Goal: Task Accomplishment & Management: Manage account settings

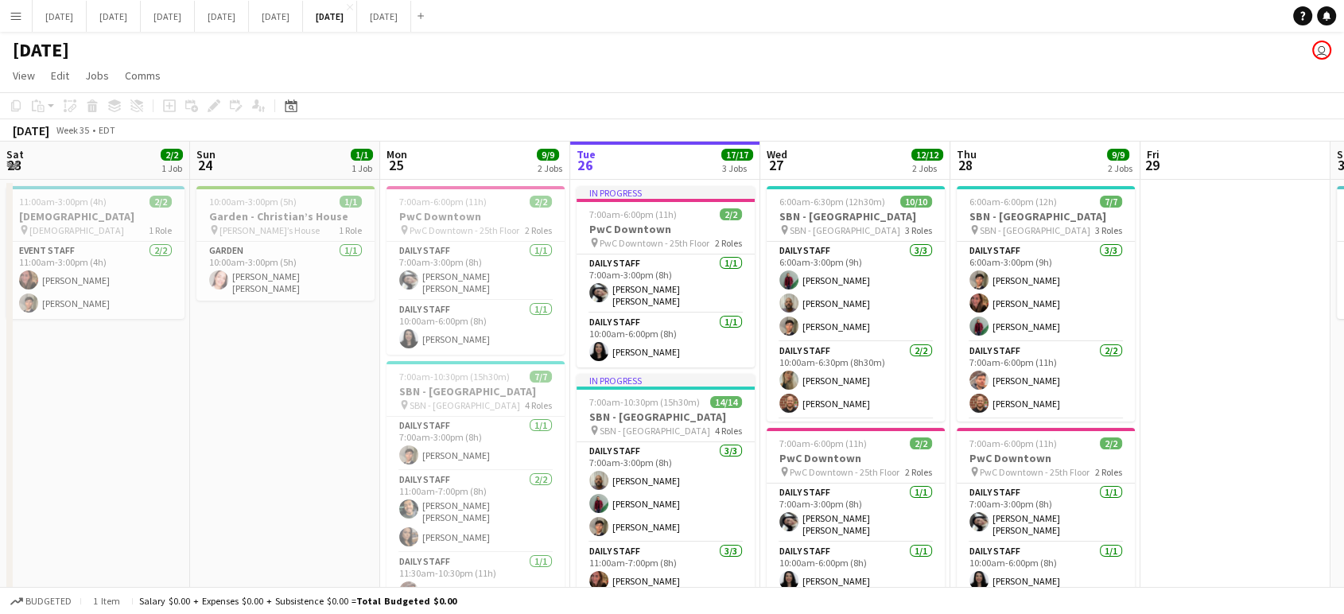
scroll to position [0, 438]
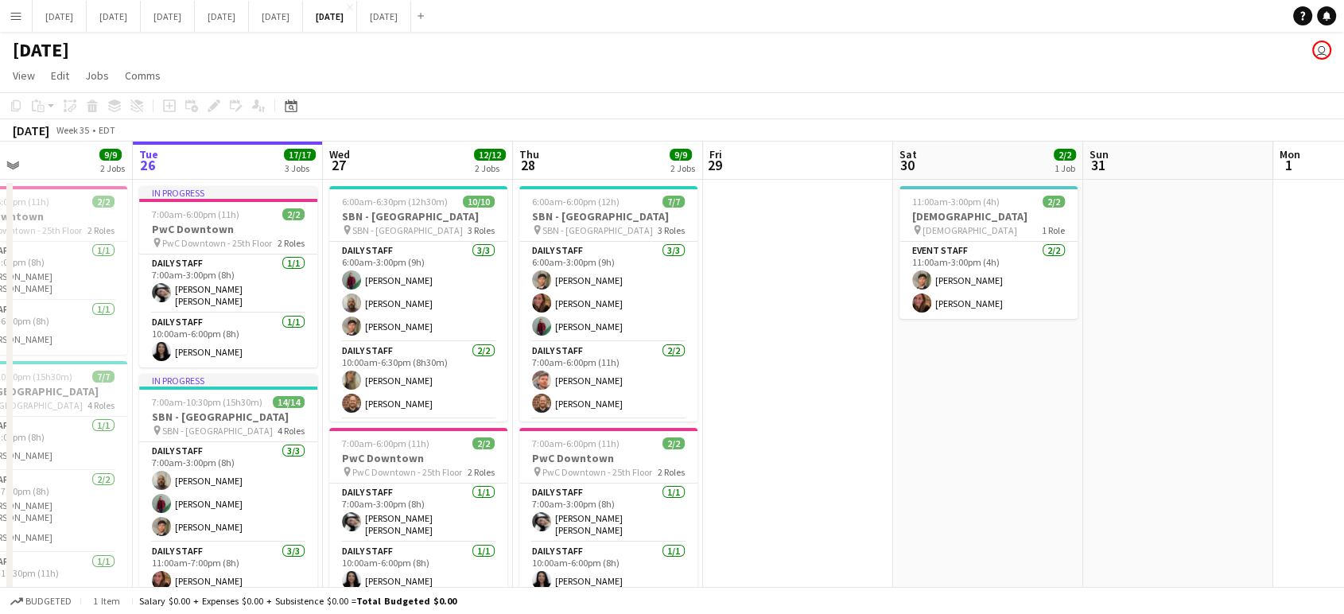
click at [18, 13] on app-icon "Menu" at bounding box center [16, 16] width 13 height 13
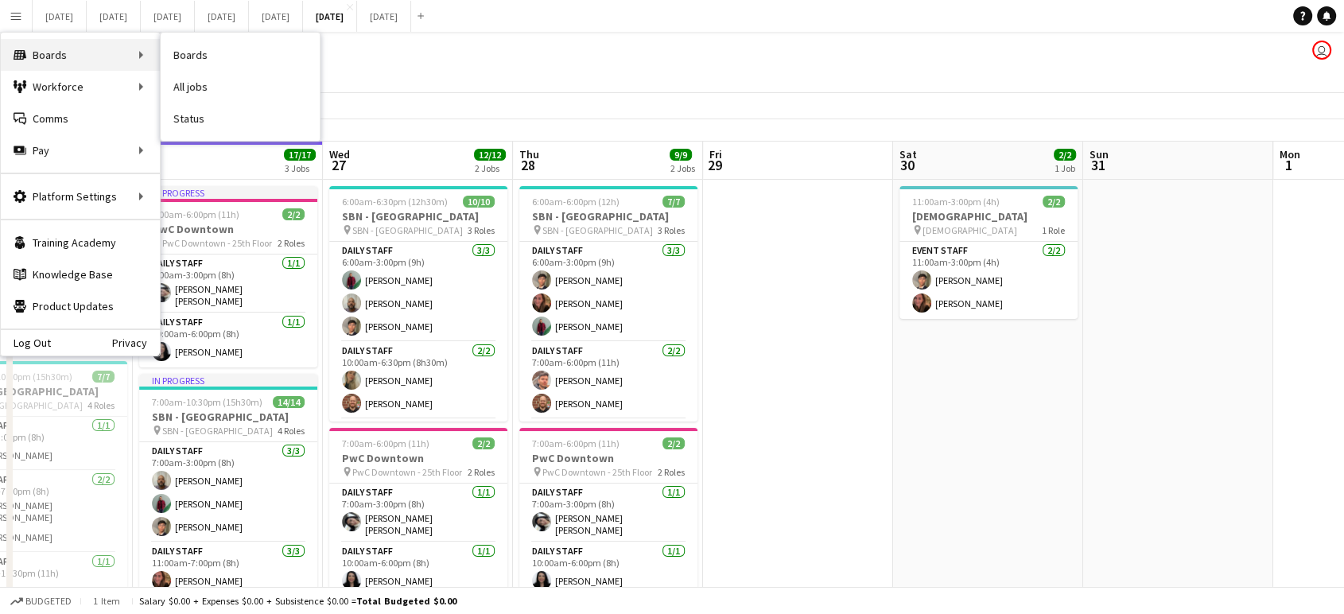
click at [56, 56] on div "Boards Boards" at bounding box center [80, 55] width 159 height 32
click at [193, 45] on link "Boards" at bounding box center [240, 55] width 159 height 32
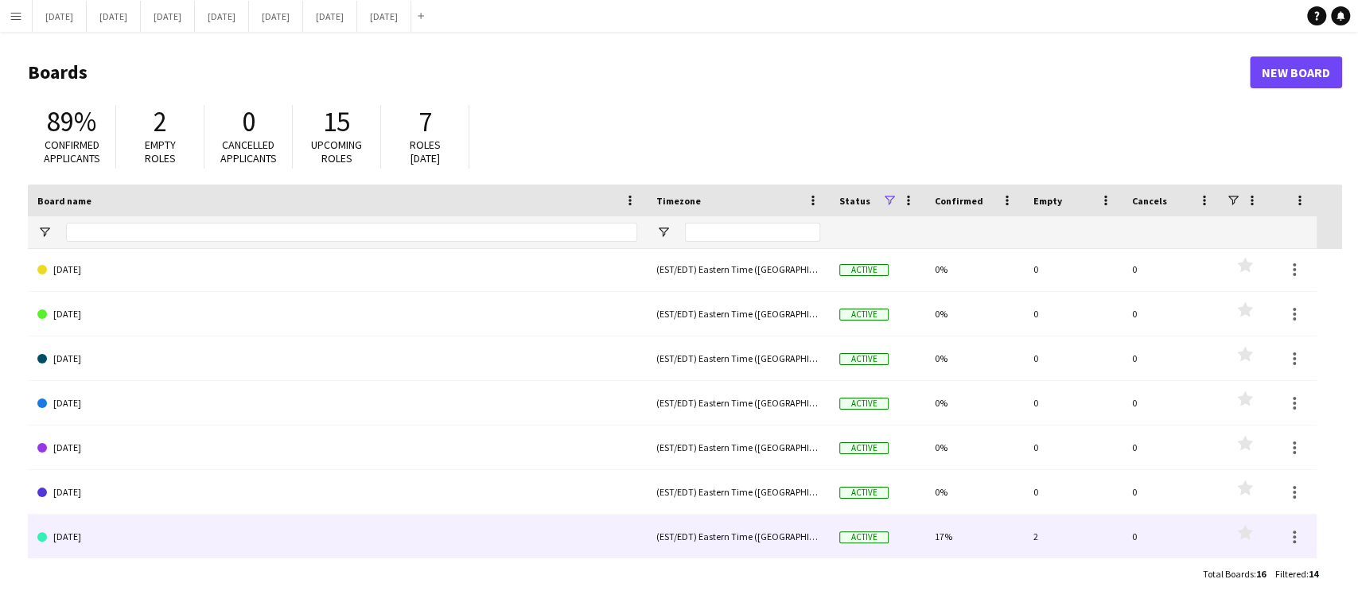
scroll to position [313, 0]
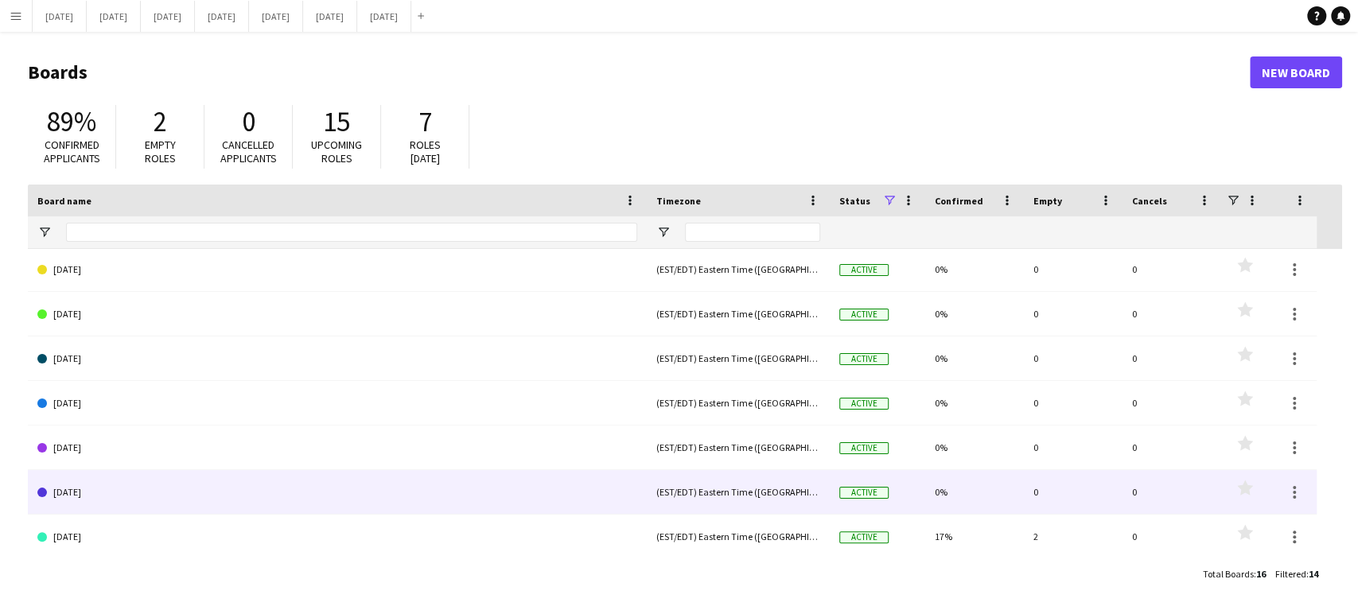
click at [109, 502] on link "[DATE]" at bounding box center [337, 492] width 600 height 45
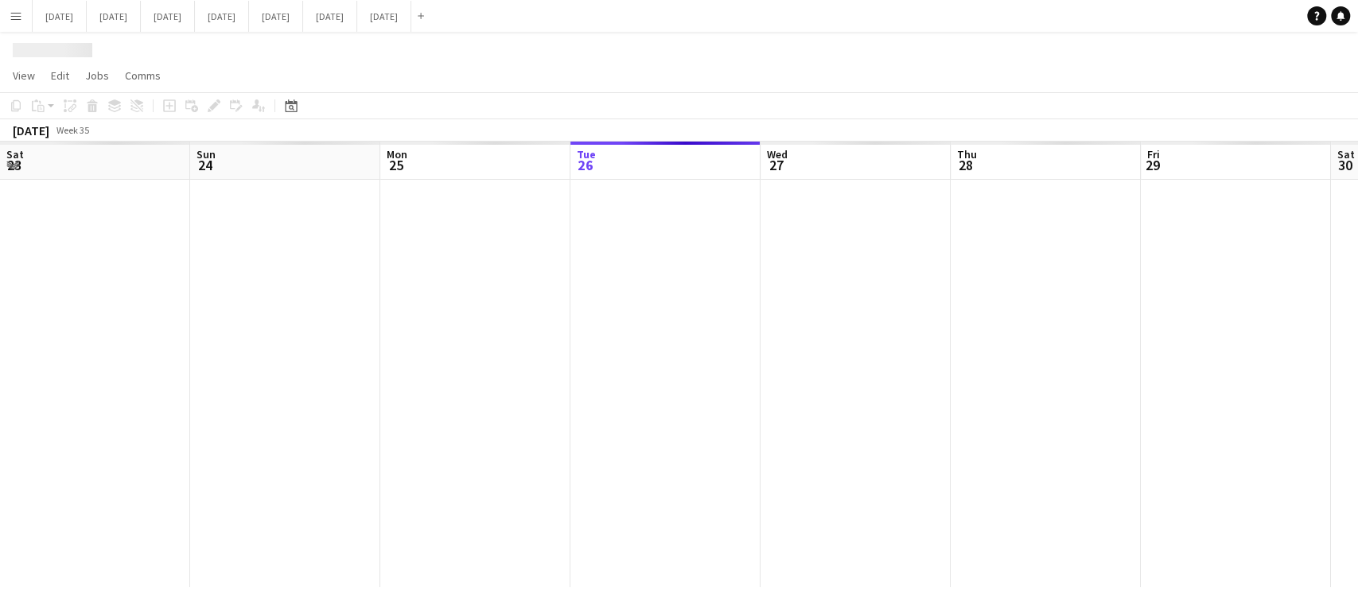
scroll to position [0, 380]
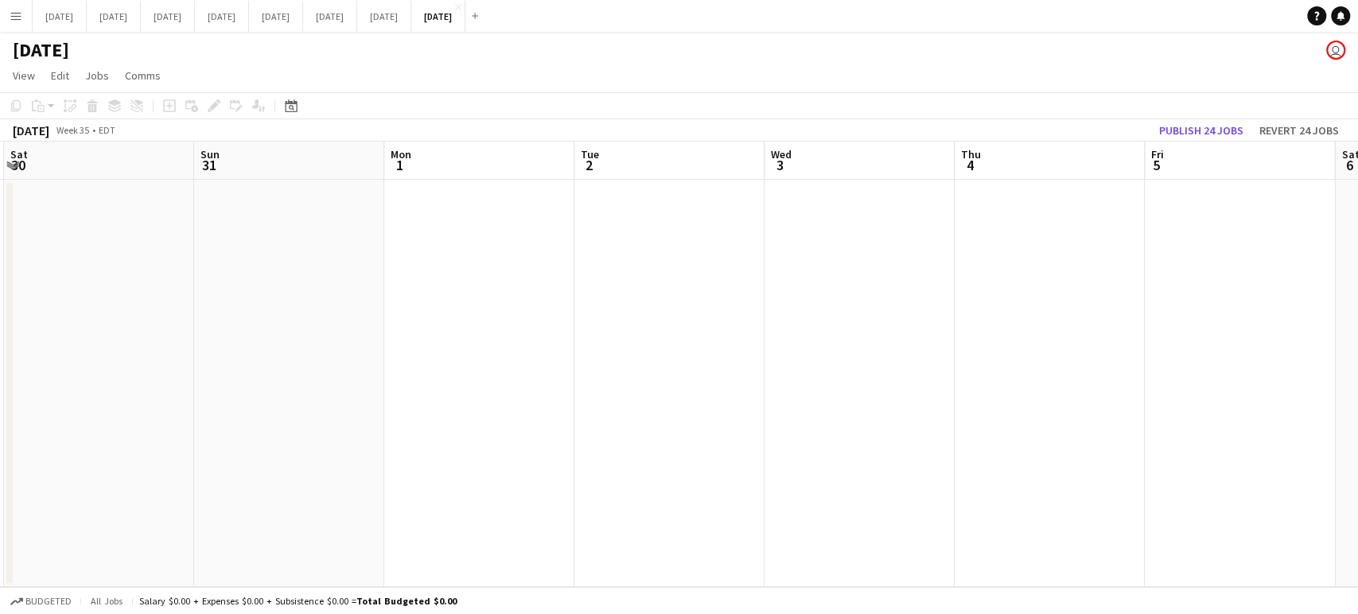
drag, startPoint x: 1033, startPoint y: 294, endPoint x: 82, endPoint y: 404, distance: 957.1
click at [82, 404] on app-calendar-viewport "Tue 26 Wed 27 Thu 28 Fri 29 Sat 30 Sun 31 Mon 1 Tue 2 Wed 3 Thu 4 Fri 5 Sat 6 S…" at bounding box center [679, 364] width 1358 height 445
drag, startPoint x: 826, startPoint y: 304, endPoint x: 9, endPoint y: 414, distance: 824.4
click at [0, 429] on app-calendar-viewport "Mon 1 Tue 2 Wed 3 Thu 4 Fri 5 Sat 6 Sun 7 Mon 8 Tue 9 Wed 10 Thu 11 Fri 12 Sat …" at bounding box center [679, 364] width 1358 height 445
drag, startPoint x: 1196, startPoint y: 274, endPoint x: 791, endPoint y: 247, distance: 406.7
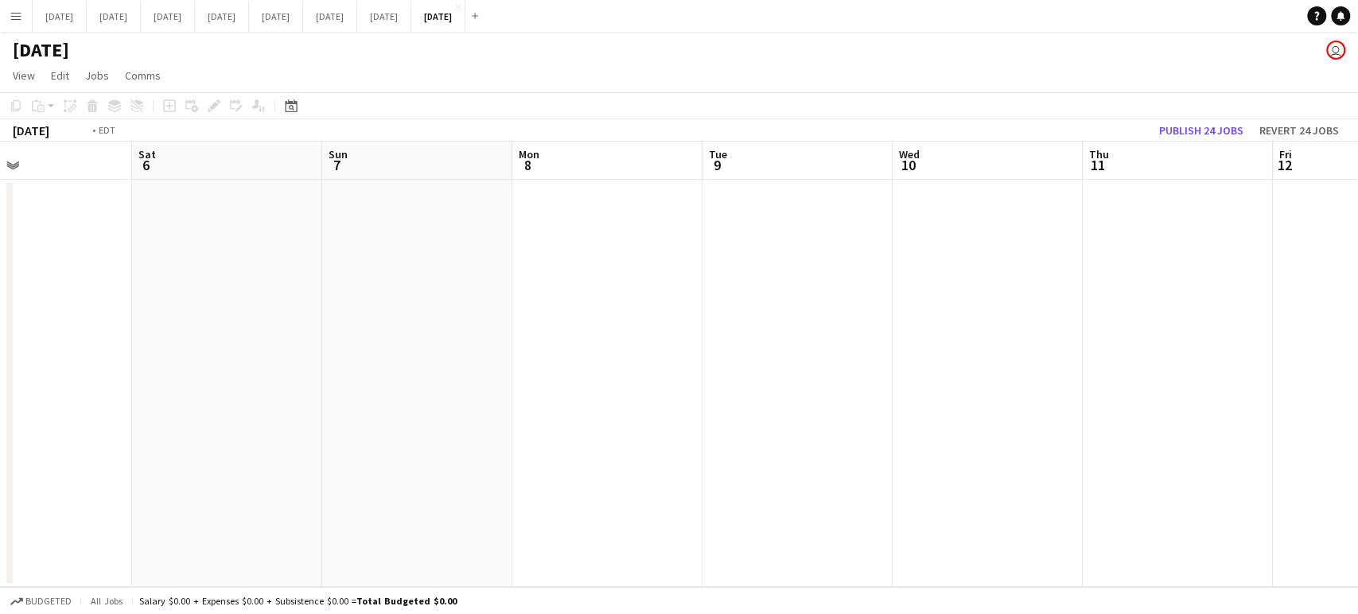
click at [40, 384] on app-calendar-viewport "Wed 3 Thu 4 Fri 5 Sat 6 Sun 7 Mon 8 Tue 9 Wed 10 Thu 11 Fri 12 Sat 13 Sun 14 Mo…" at bounding box center [679, 364] width 1358 height 445
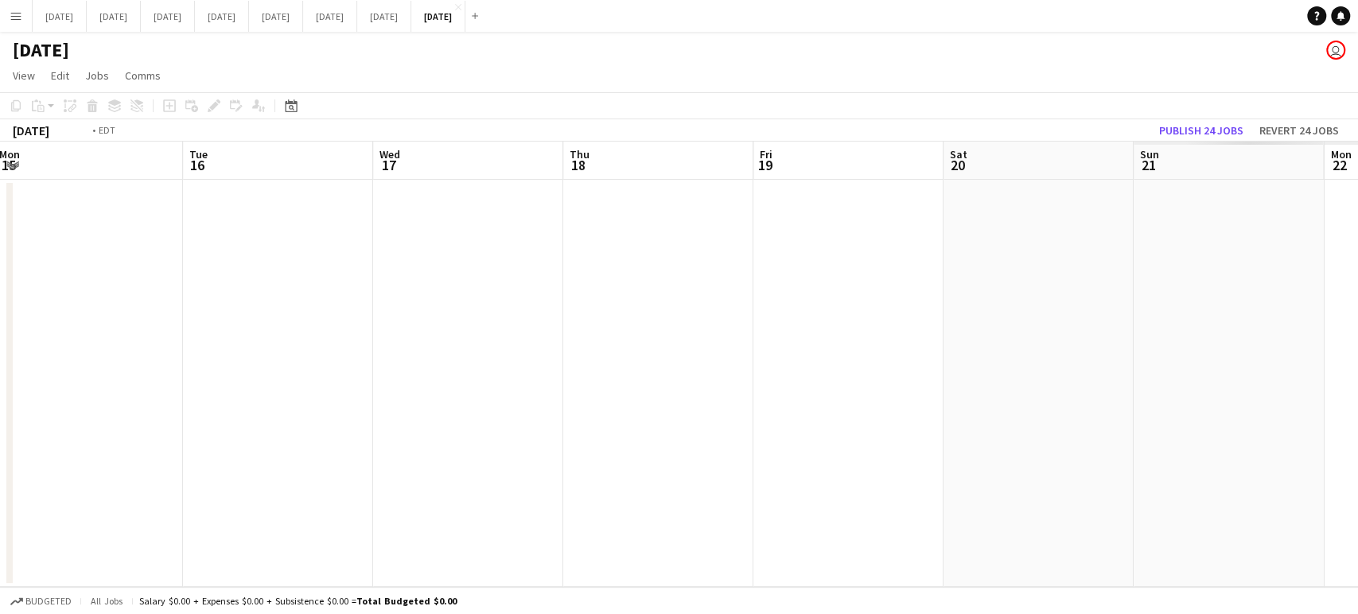
drag, startPoint x: 906, startPoint y: 269, endPoint x: 280, endPoint y: 349, distance: 631.2
click at [275, 352] on app-calendar-viewport "Thu 11 Fri 12 Sat 13 Sun 14 Mon 15 Tue 16 Wed 17 Thu 18 Fri 19 Sat 20 Sun 21 Mo…" at bounding box center [679, 364] width 1358 height 445
drag, startPoint x: 932, startPoint y: 322, endPoint x: 0, endPoint y: 422, distance: 937.7
click at [0, 422] on app-calendar-viewport "Thu 11 Fri 12 Sat 13 Sun 14 Mon 15 Tue 16 Wed 17 Thu 18 Fri 19 Sat 20 Sun 21 Mo…" at bounding box center [679, 364] width 1358 height 445
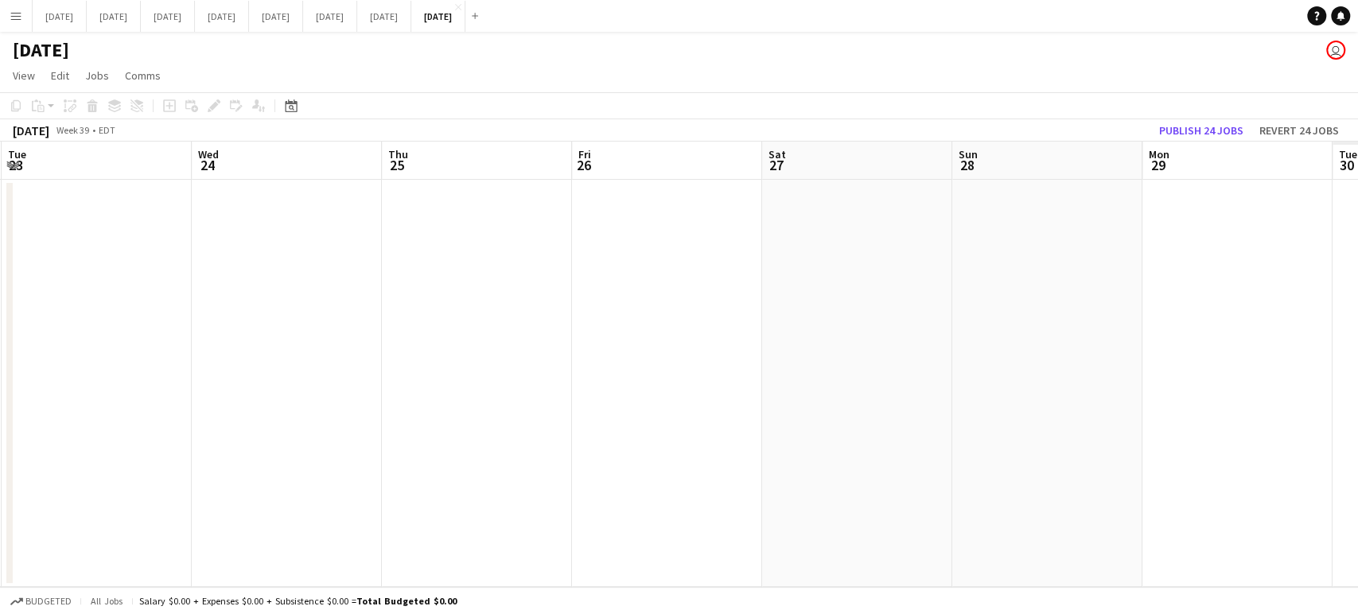
drag, startPoint x: 1157, startPoint y: 265, endPoint x: 230, endPoint y: 370, distance: 933.5
click at [230, 370] on app-calendar-viewport "Sat 20 Sun 21 Mon 22 Tue 23 Wed 24 Thu 25 Fri 26 Sat 27 Sun 28 Mon 29 Tue 30 We…" at bounding box center [679, 364] width 1358 height 445
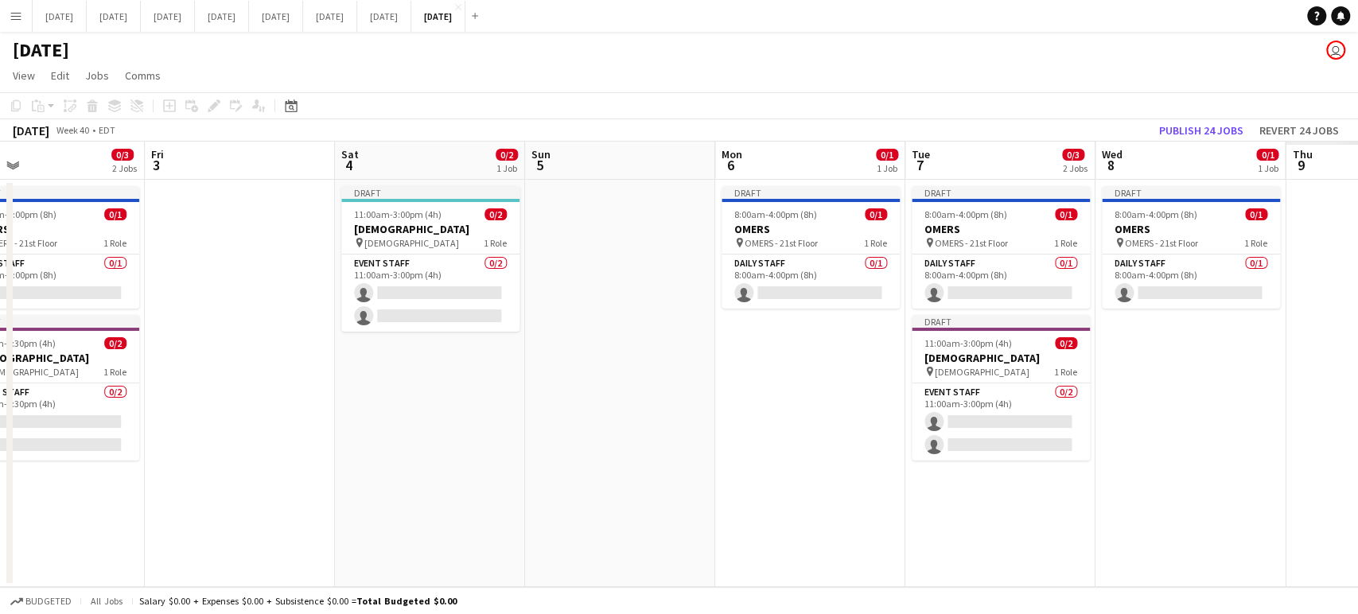
scroll to position [0, 500]
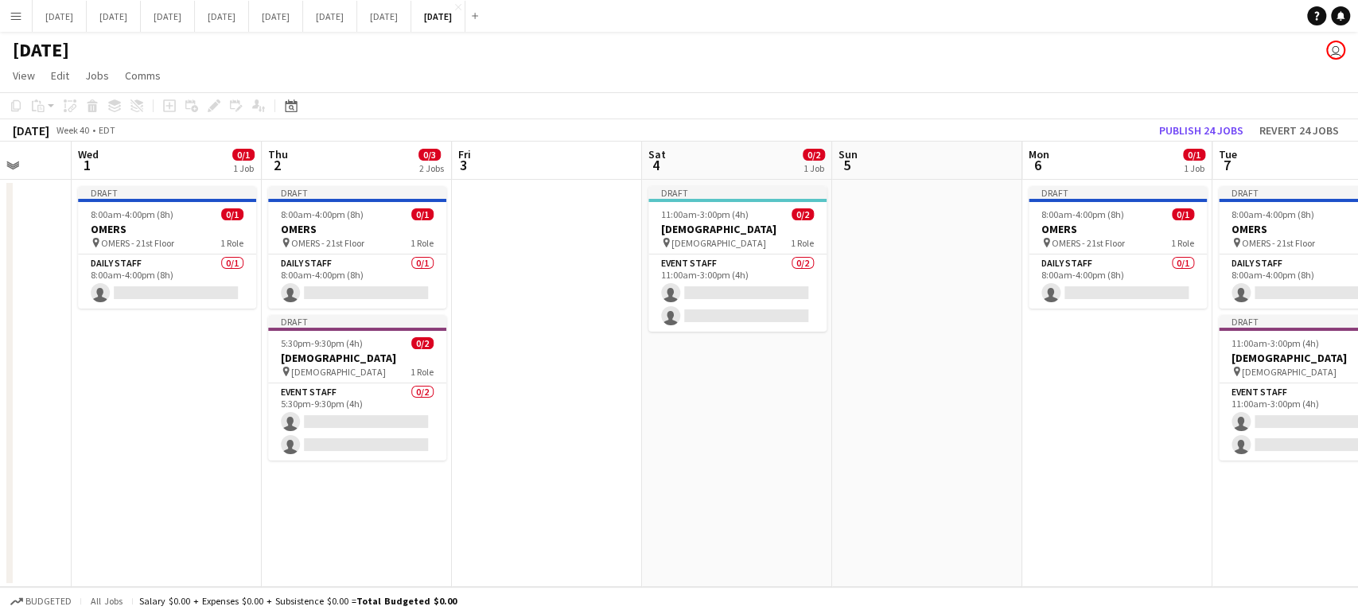
drag, startPoint x: 1239, startPoint y: 336, endPoint x: 167, endPoint y: 450, distance: 1078.5
click at [168, 452] on app-calendar-viewport "Sun 28 Mon 29 Tue 30 Wed 1 0/1 1 Job Thu 2 0/3 2 Jobs Fri 3 Sat 4 0/2 1 Job Sun…" at bounding box center [679, 364] width 1358 height 445
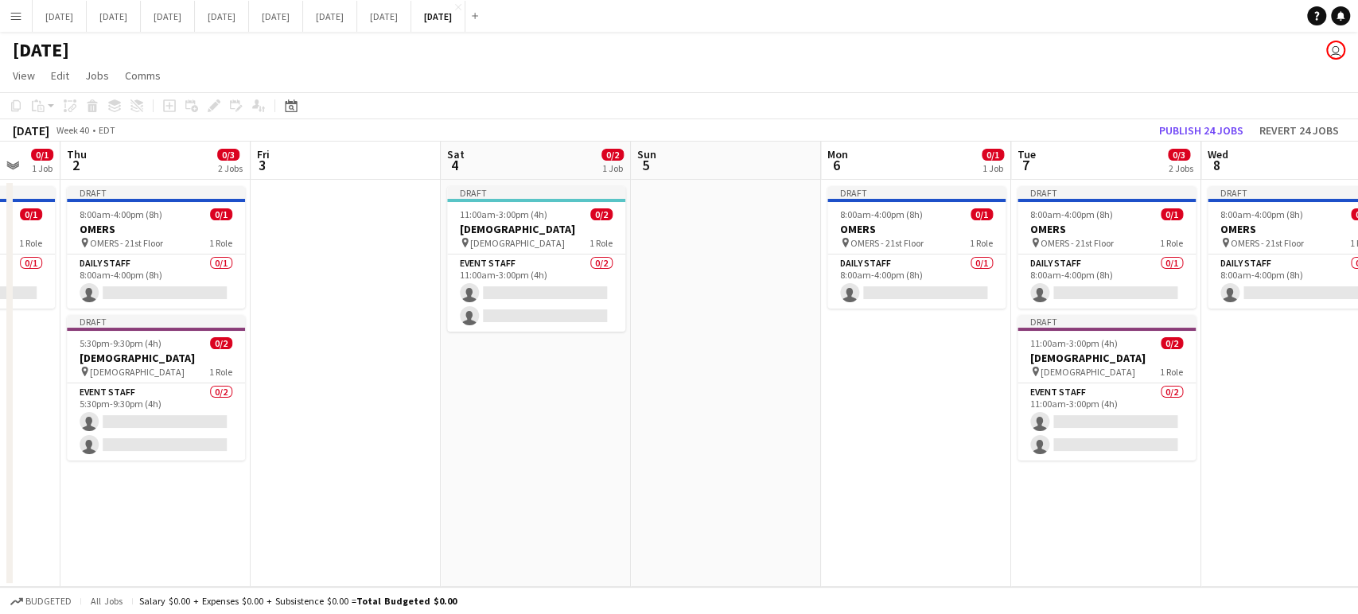
scroll to position [0, 701]
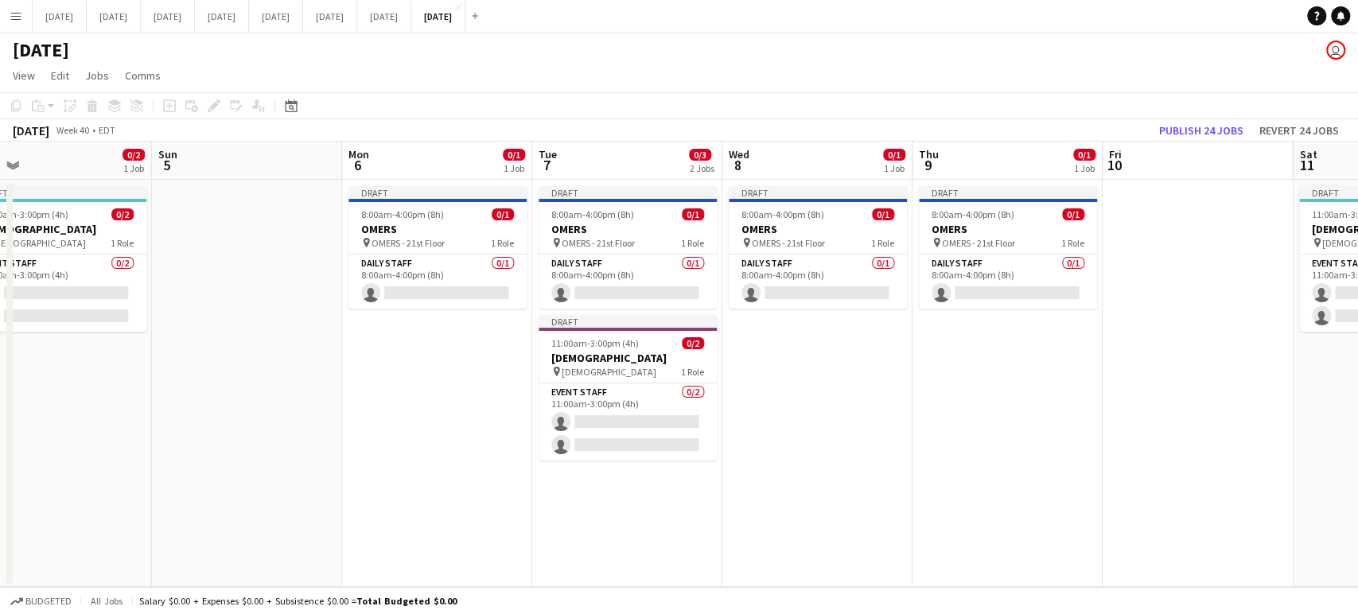
drag, startPoint x: 943, startPoint y: 406, endPoint x: 426, endPoint y: 547, distance: 536.9
click at [426, 548] on app-calendar-viewport "Tue 30 Wed 1 0/1 1 Job Thu 2 0/3 2 Jobs Fri 3 Sat 4 0/2 1 Job Sun 5 Mon 6 0/1 1…" at bounding box center [679, 364] width 1358 height 445
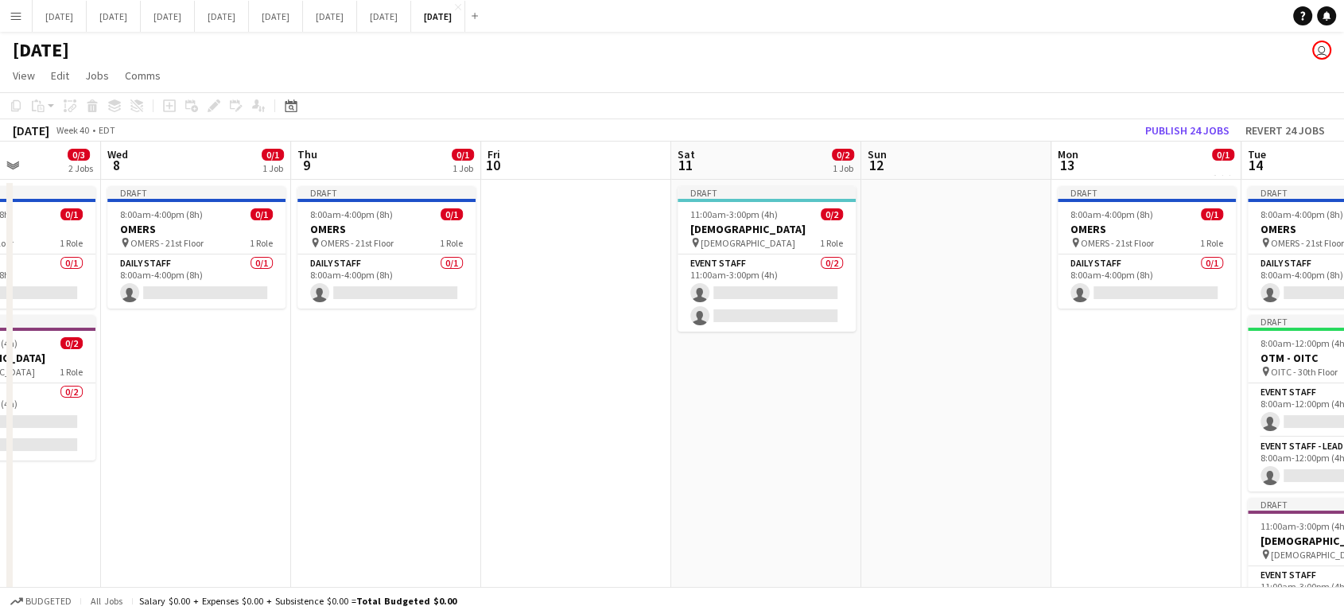
drag, startPoint x: 1254, startPoint y: 420, endPoint x: 628, endPoint y: 542, distance: 637.8
click at [628, 543] on app-calendar-viewport "Sat 4 0/2 1 Job Sun 5 Mon 6 0/1 1 Job Tue 7 0/3 2 Jobs Wed 8 0/1 1 Job Thu 9 0/…" at bounding box center [672, 487] width 1344 height 691
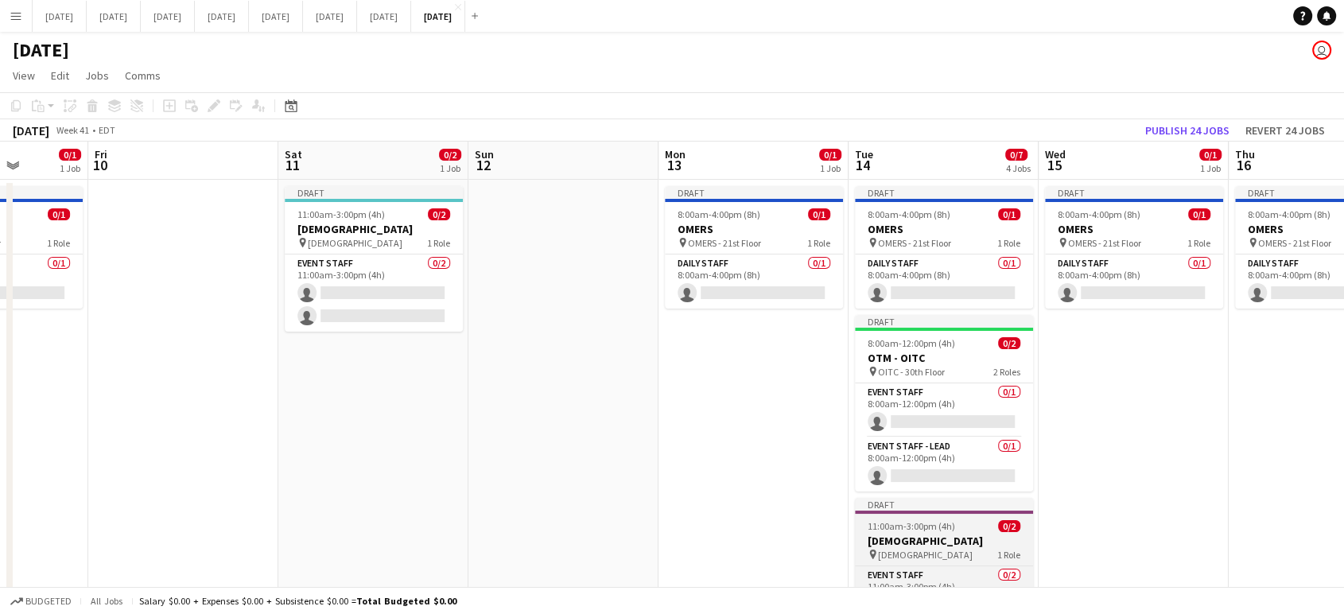
drag, startPoint x: 1220, startPoint y: 443, endPoint x: 852, endPoint y: 497, distance: 371.5
click at [850, 508] on app-calendar-viewport "Mon 6 0/1 1 Job Tue 7 0/3 2 Jobs Wed 8 0/1 1 Job Thu 9 0/1 1 Job Fri 10 Sat 11 …" at bounding box center [672, 487] width 1344 height 691
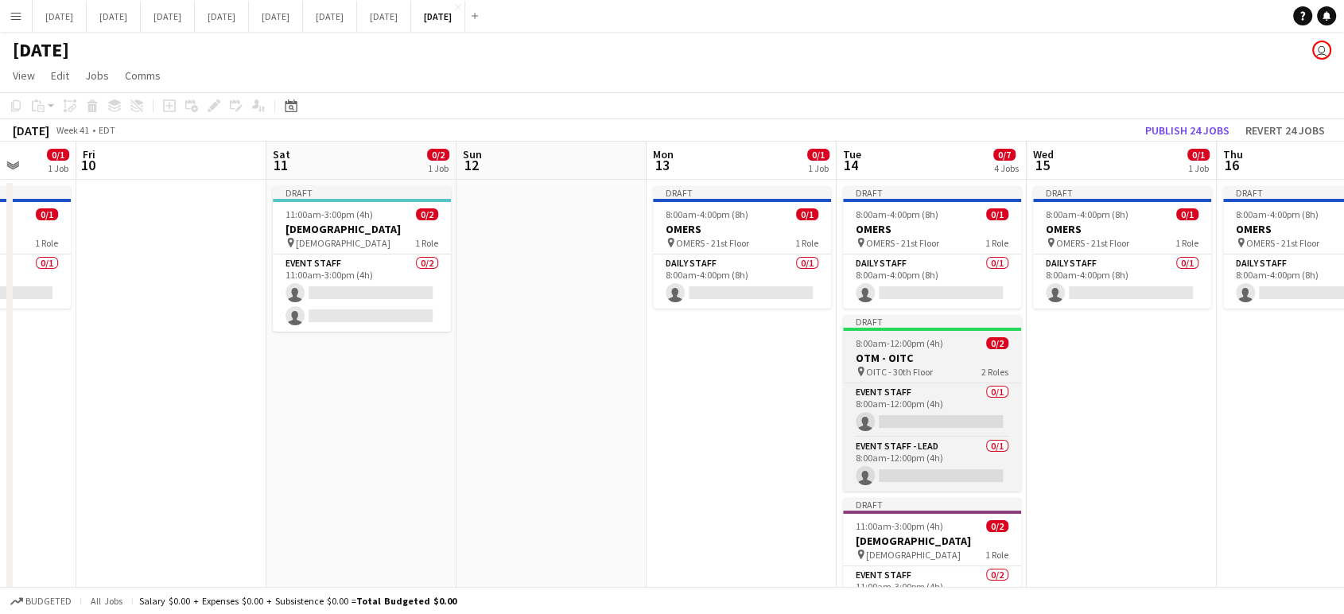
click at [961, 364] on h3 "OTM - OITC" at bounding box center [932, 358] width 178 height 14
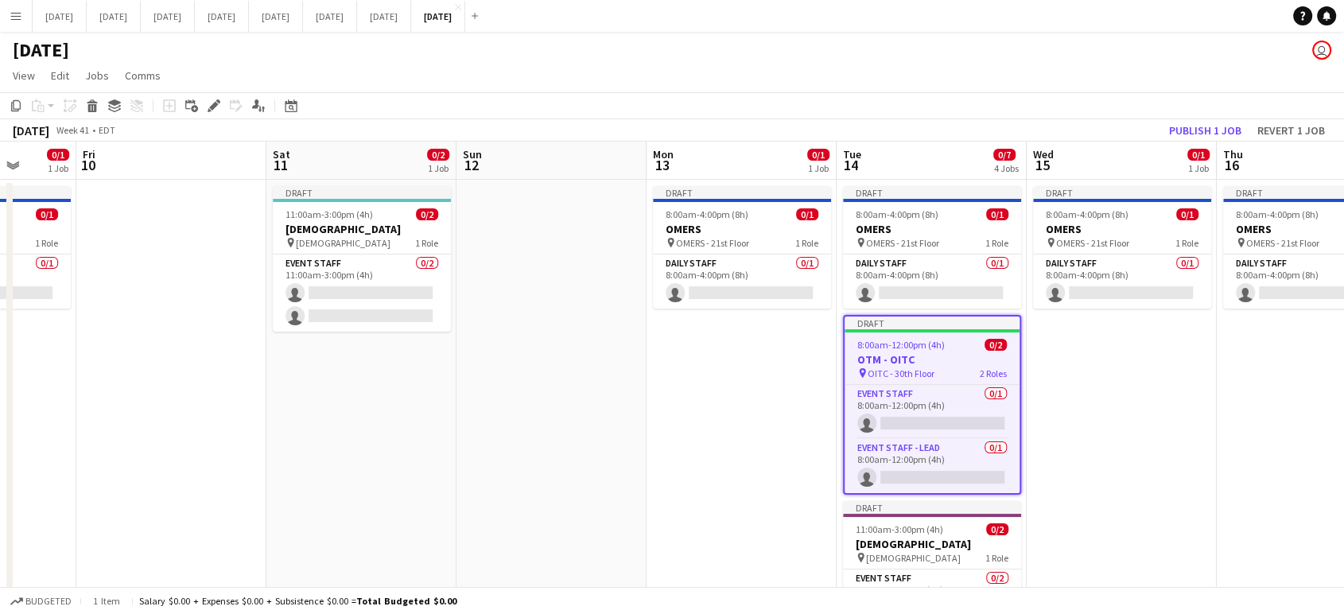
click at [961, 364] on h3 "OTM - OITC" at bounding box center [932, 359] width 175 height 14
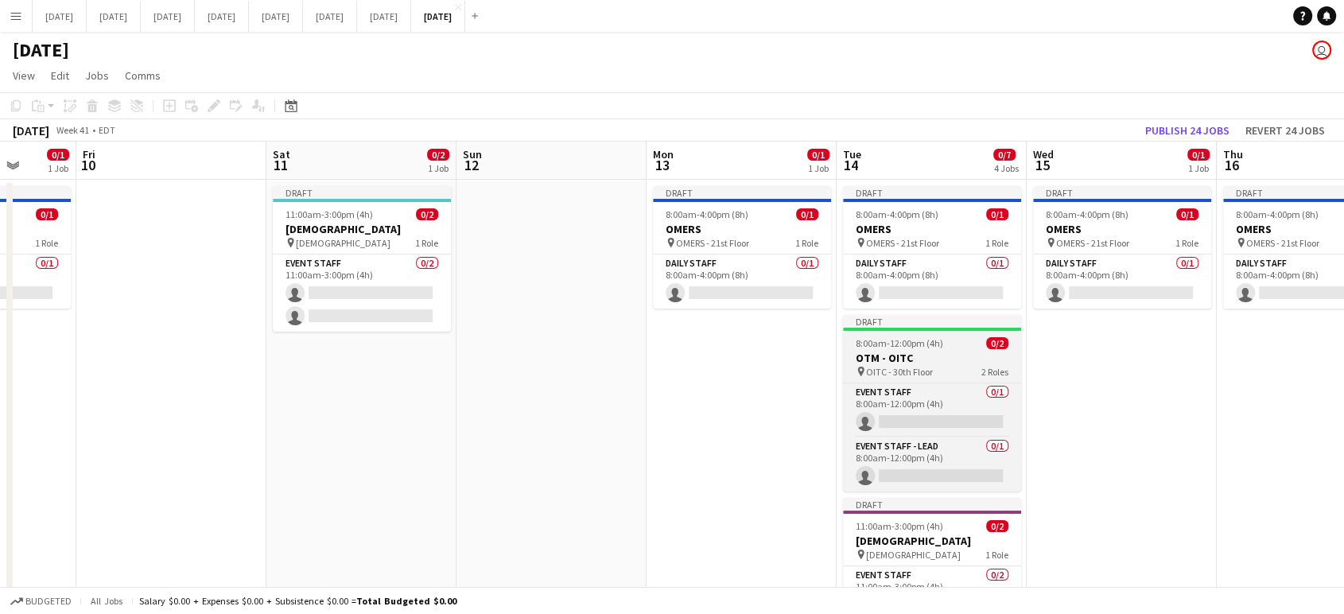
click at [961, 363] on h3 "OTM - OITC" at bounding box center [932, 358] width 178 height 14
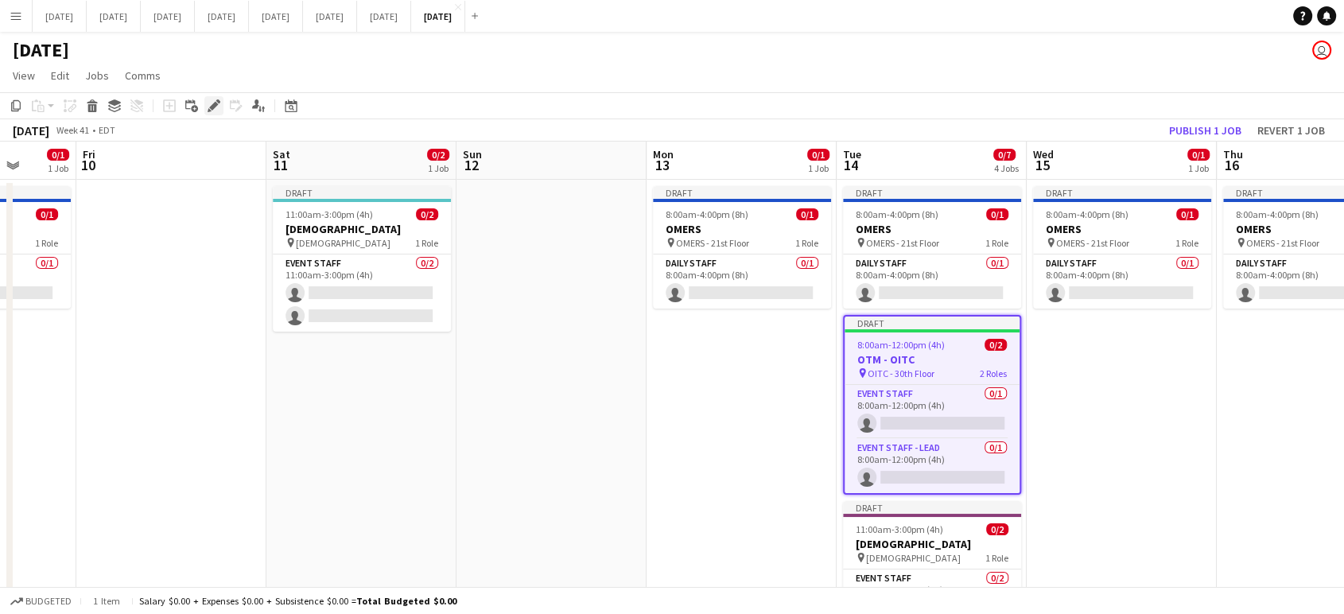
click at [208, 105] on icon "Edit" at bounding box center [214, 105] width 13 height 13
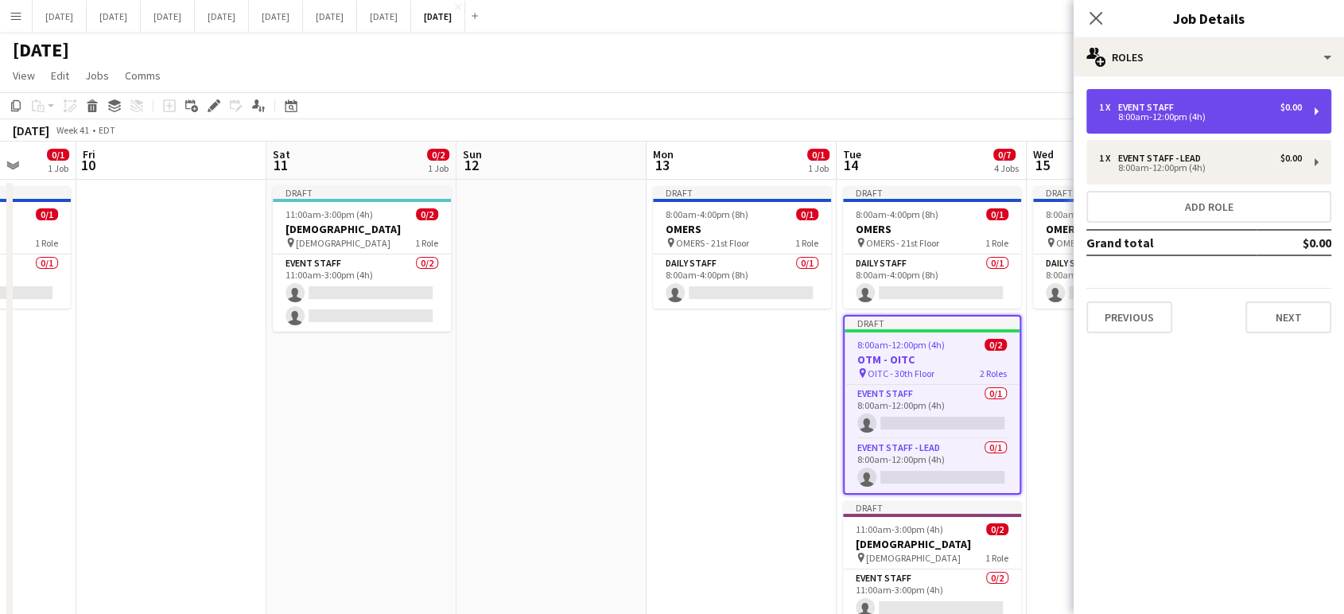
drag, startPoint x: 1257, startPoint y: 109, endPoint x: 1321, endPoint y: 109, distance: 63.6
click at [1320, 109] on div "1 x Event Staff $0.00 8:00am-12:00pm (4h)" at bounding box center [1209, 111] width 245 height 45
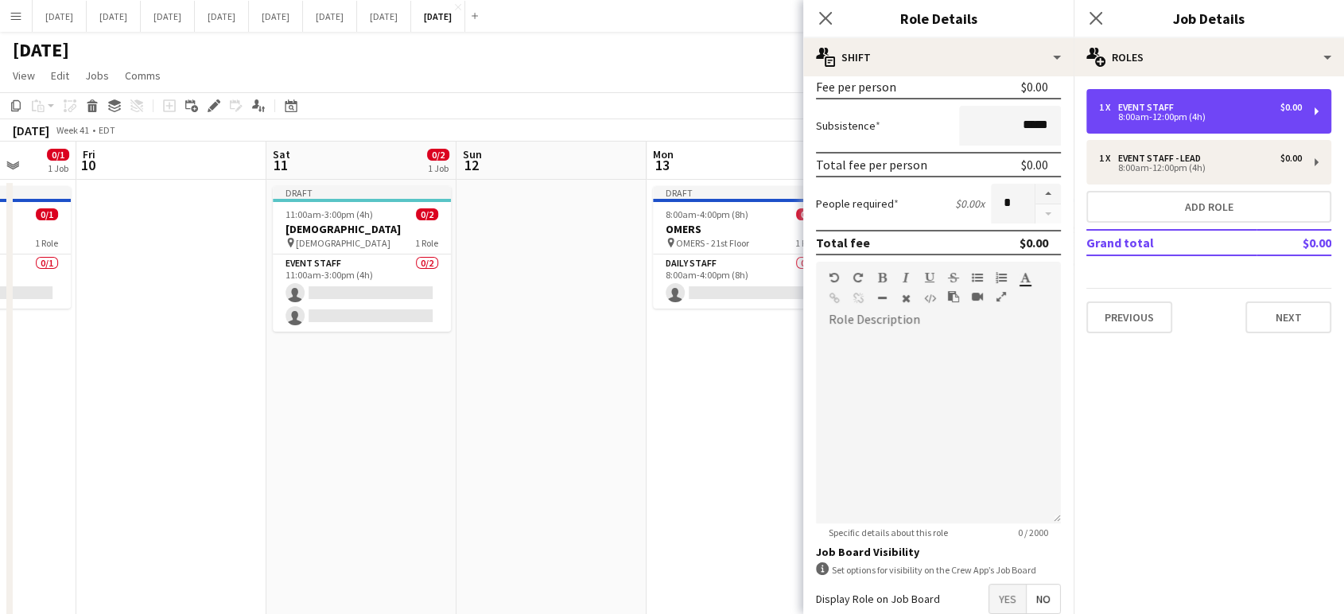
scroll to position [0, 0]
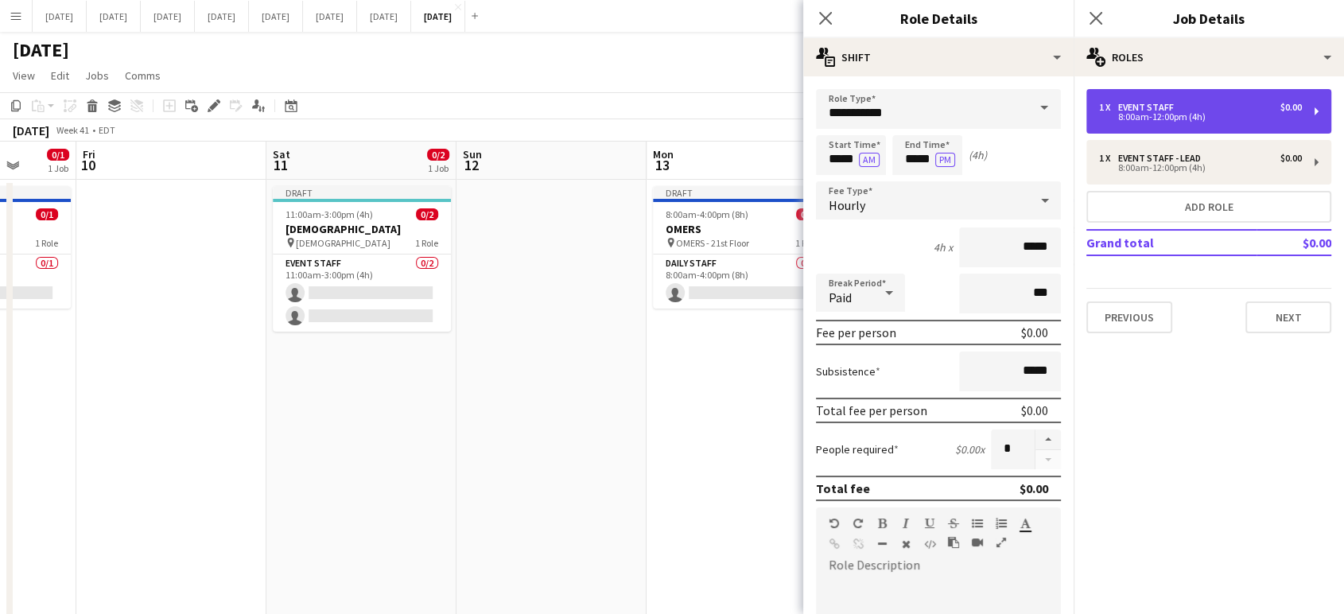
click at [1324, 114] on div "1 x Event Staff $0.00 8:00am-12:00pm (4h)" at bounding box center [1209, 111] width 245 height 45
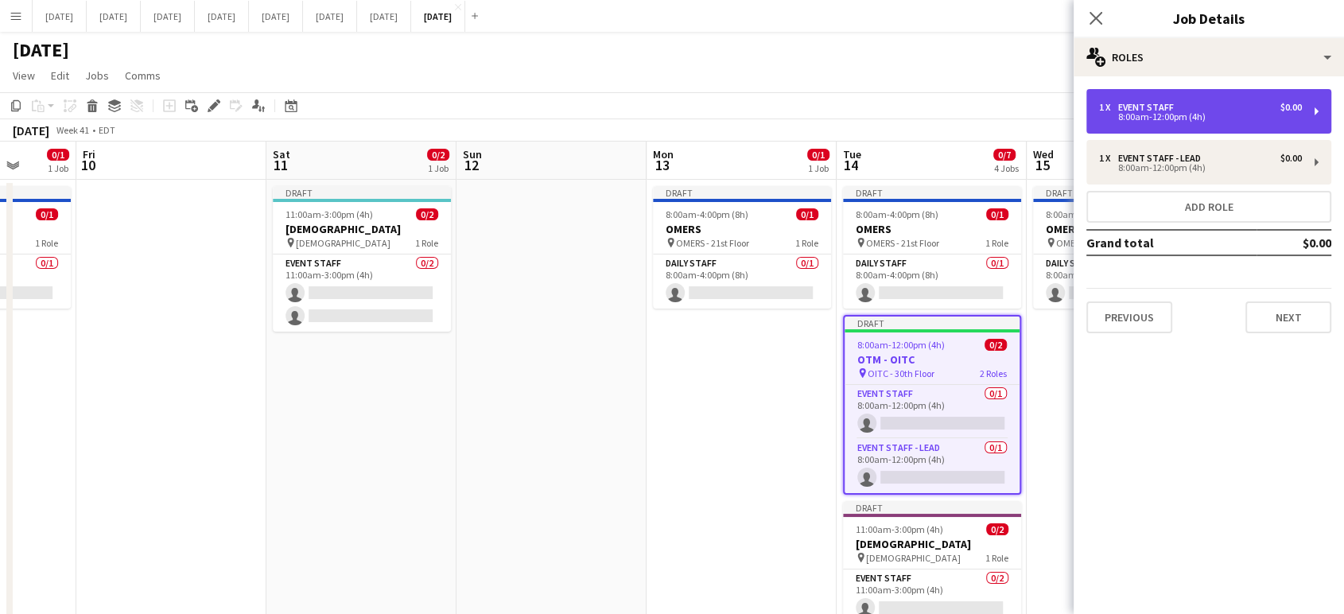
click at [1324, 114] on div "1 x Event Staff $0.00 8:00am-12:00pm (4h)" at bounding box center [1209, 111] width 245 height 45
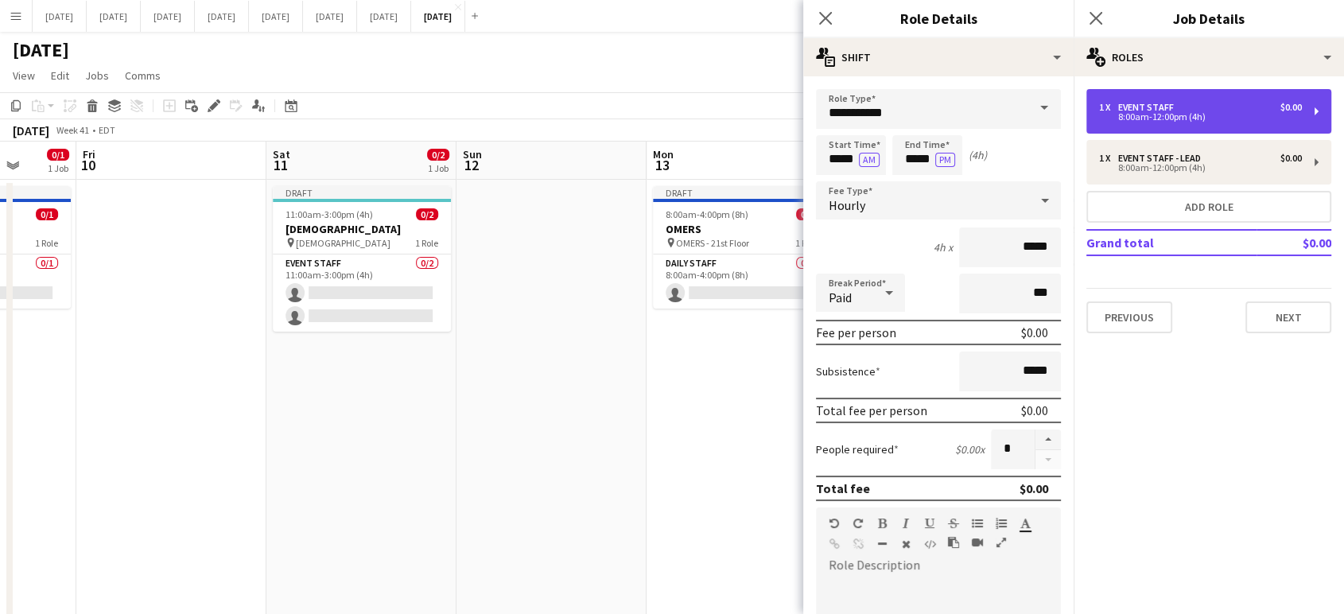
click at [1324, 114] on div "1 x Event Staff $0.00 8:00am-12:00pm (4h)" at bounding box center [1209, 111] width 245 height 45
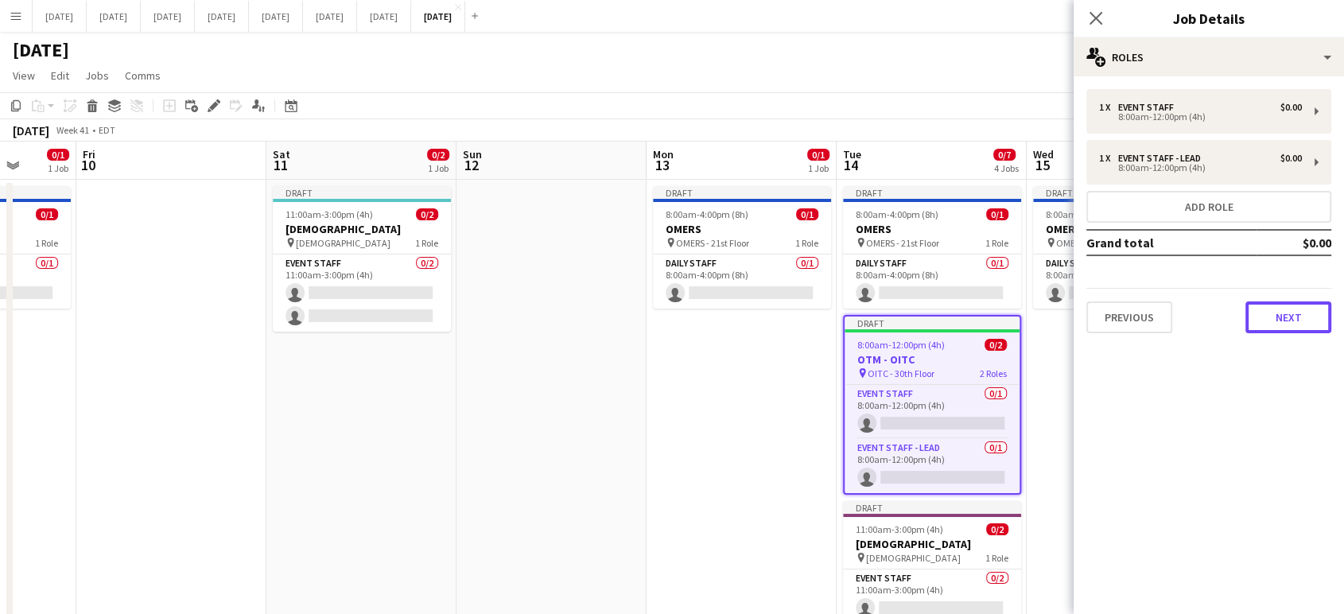
click at [1320, 325] on button "Next" at bounding box center [1289, 318] width 86 height 32
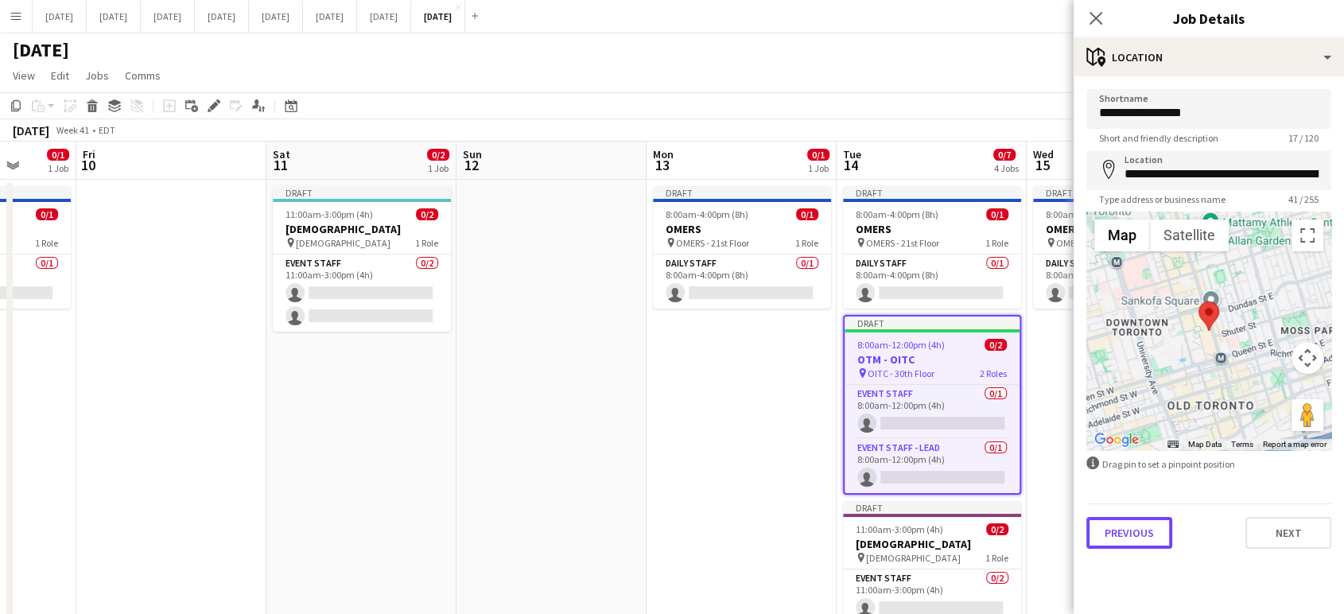
click at [1139, 532] on button "Previous" at bounding box center [1130, 533] width 86 height 32
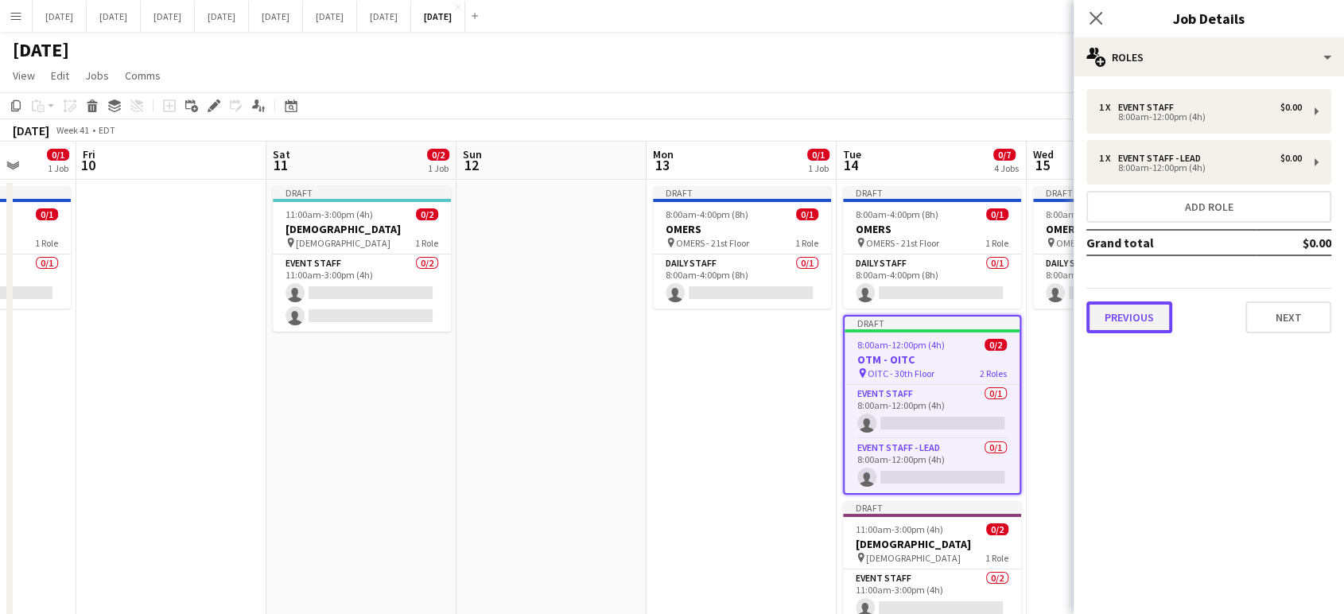
click at [1134, 314] on button "Previous" at bounding box center [1130, 318] width 86 height 32
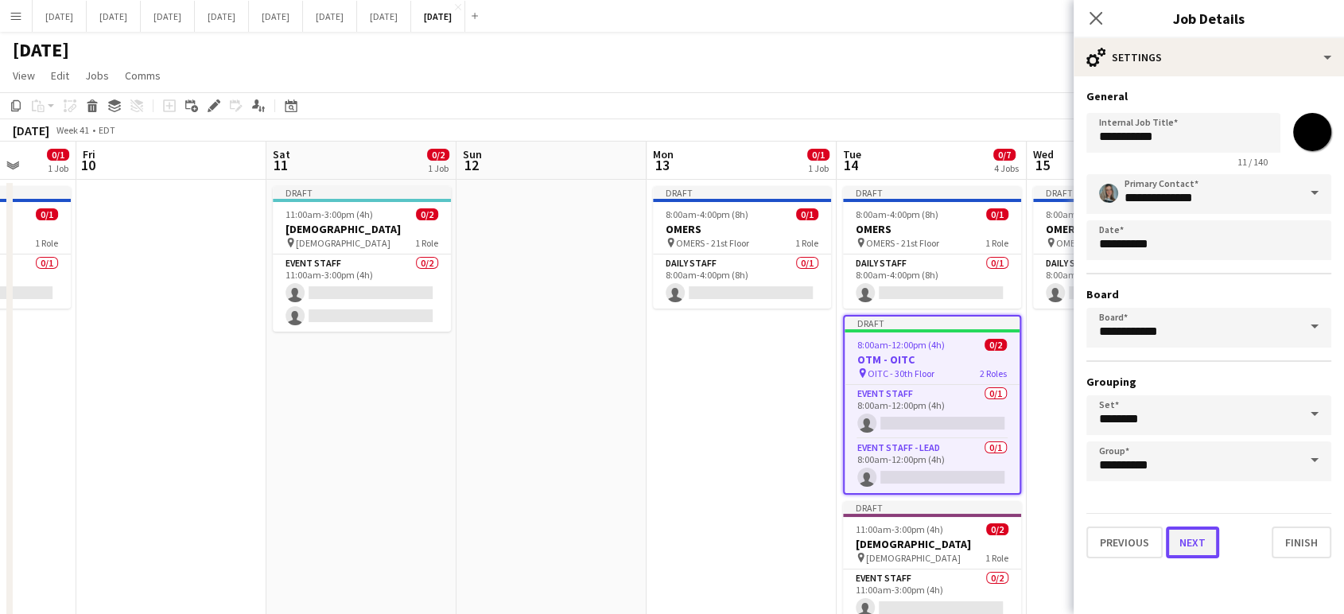
click at [1196, 546] on button "Next" at bounding box center [1192, 543] width 53 height 32
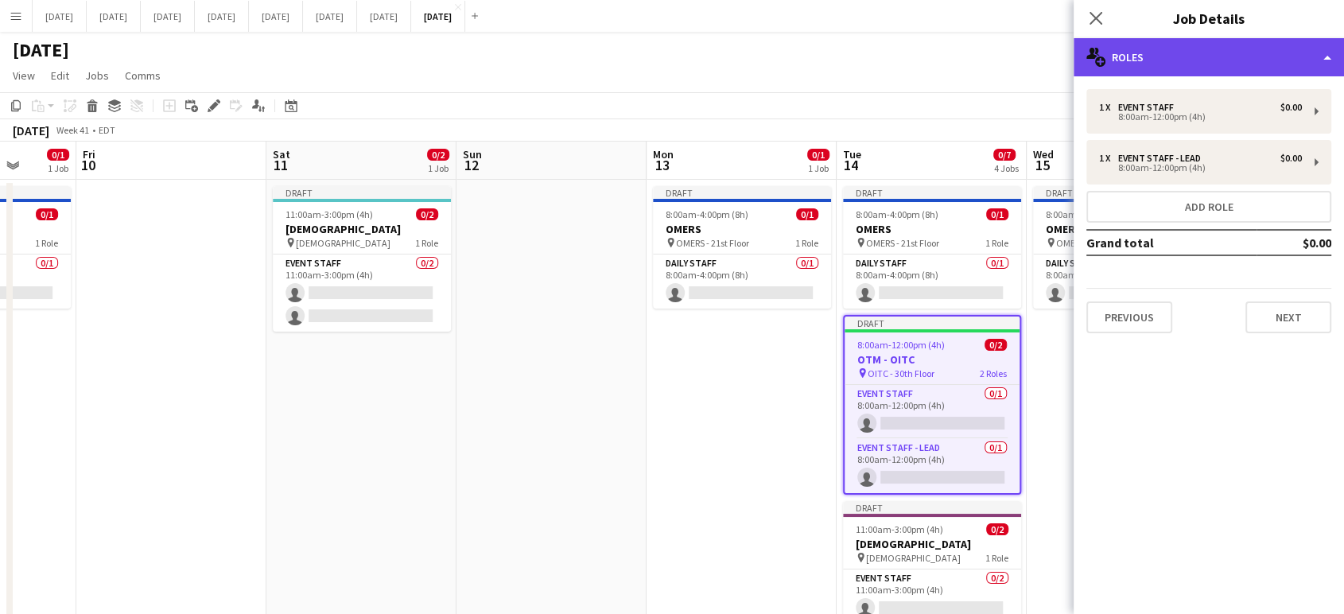
click at [1332, 64] on div "multiple-users-add Roles" at bounding box center [1209, 57] width 270 height 38
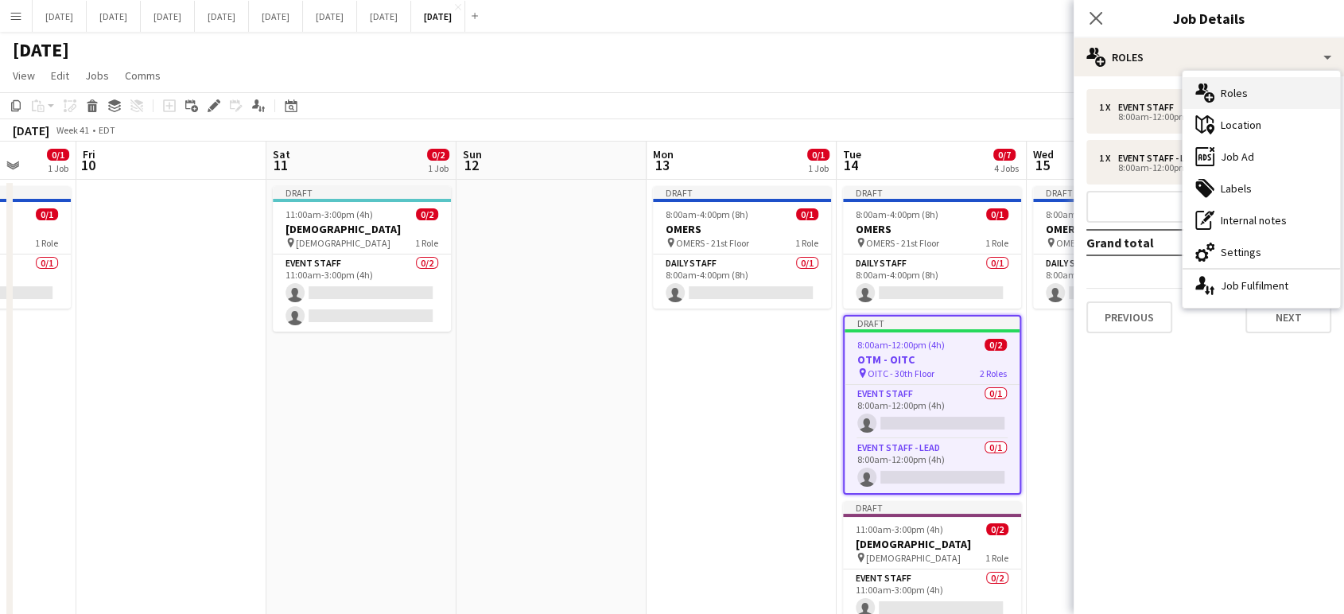
click at [1292, 103] on div "multiple-users-add Roles" at bounding box center [1262, 93] width 158 height 32
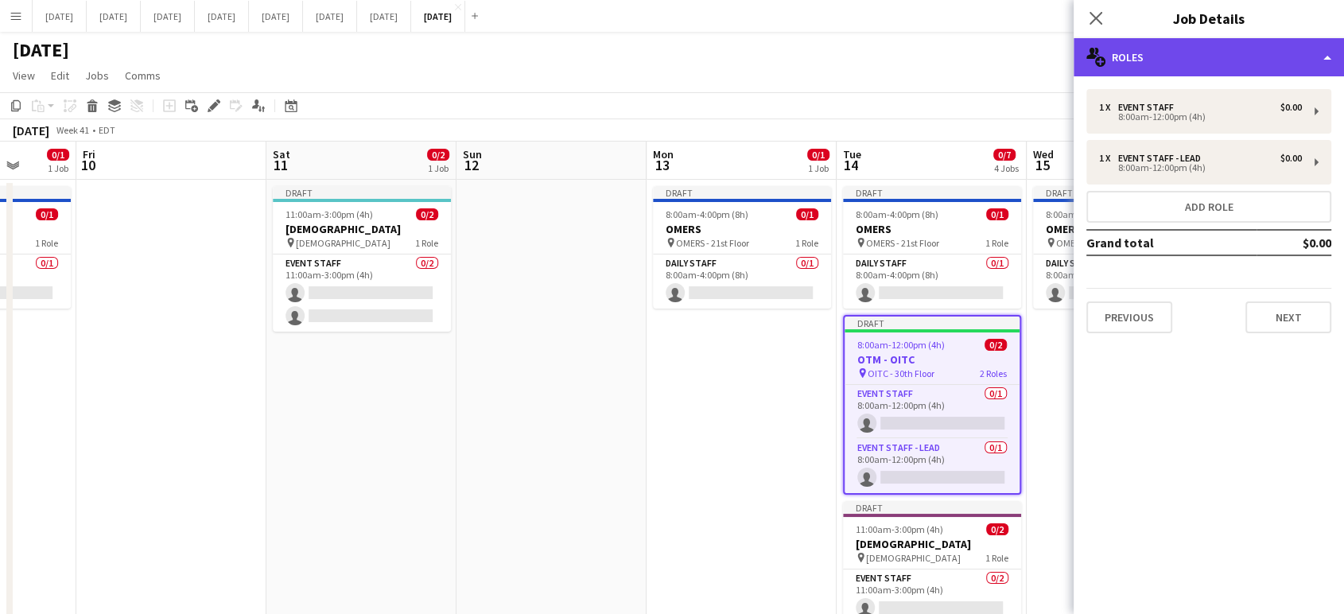
click at [1330, 61] on div "multiple-users-add Roles" at bounding box center [1209, 57] width 270 height 38
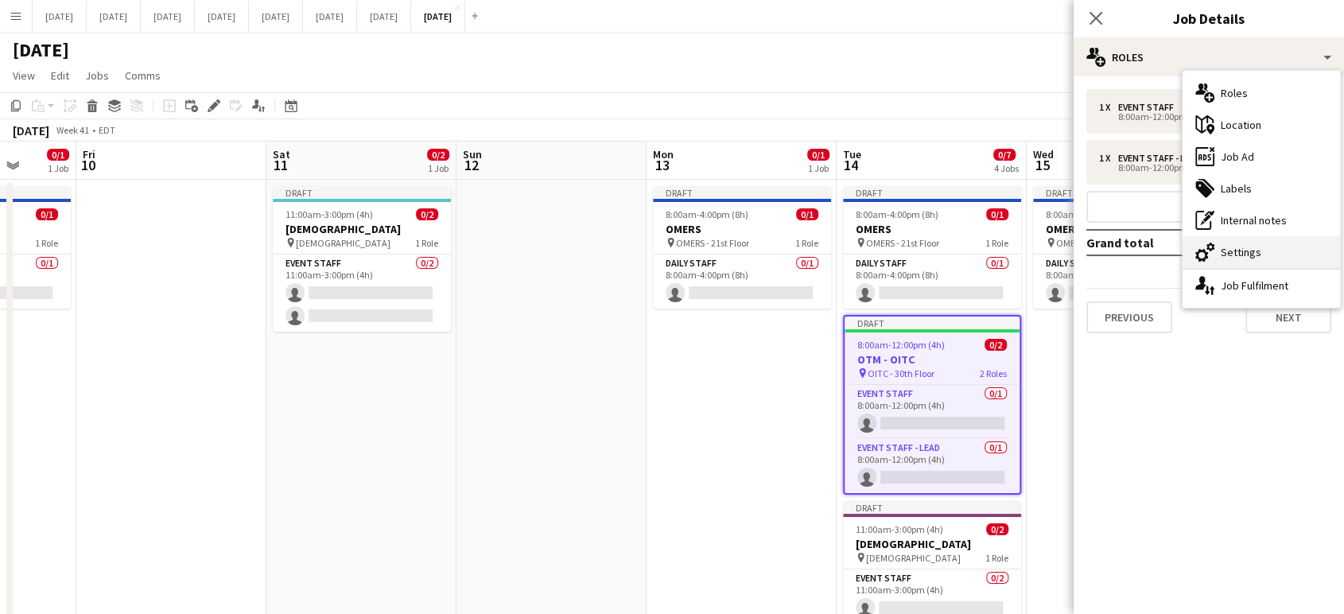
click at [1303, 252] on div "cog-double-3 Settings" at bounding box center [1262, 252] width 158 height 32
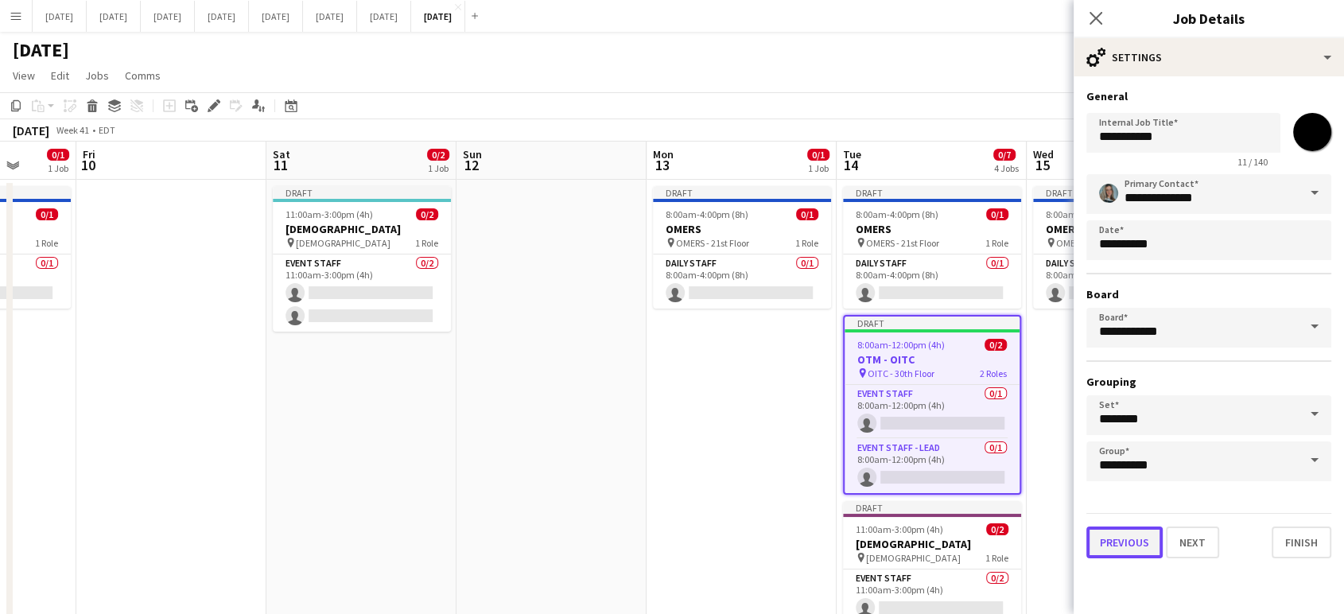
click at [1139, 552] on button "Previous" at bounding box center [1125, 543] width 76 height 32
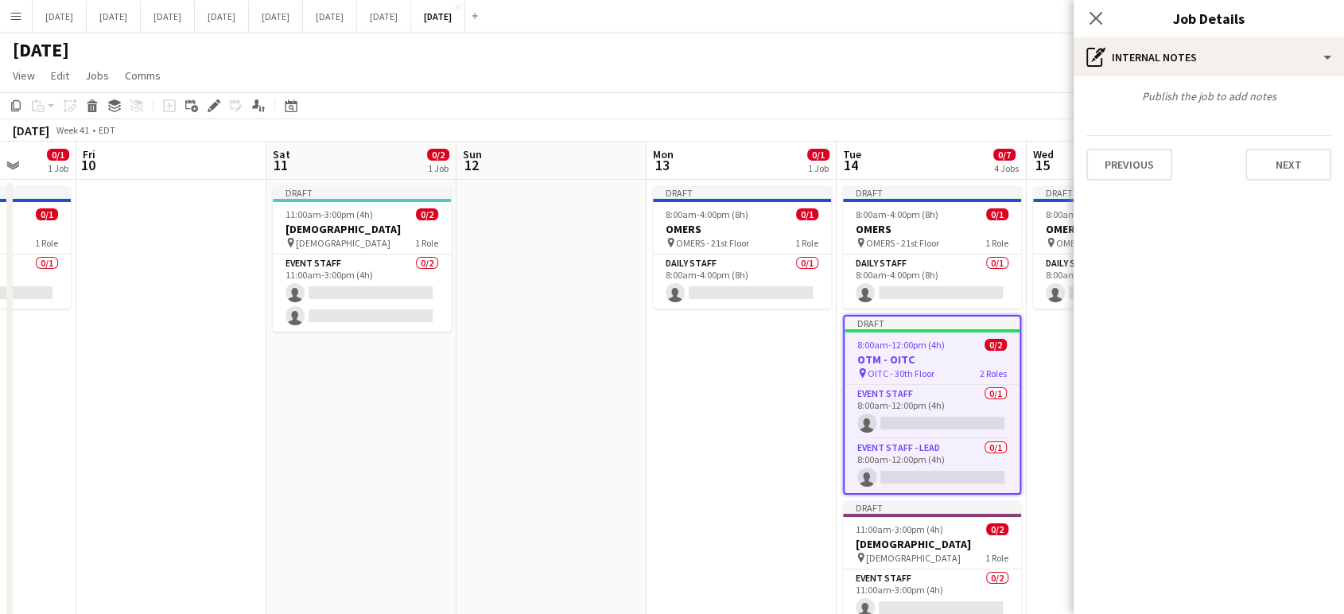
click at [1152, 142] on div "Previous Next" at bounding box center [1209, 157] width 245 height 45
click at [1157, 157] on button "Previous" at bounding box center [1130, 165] width 86 height 32
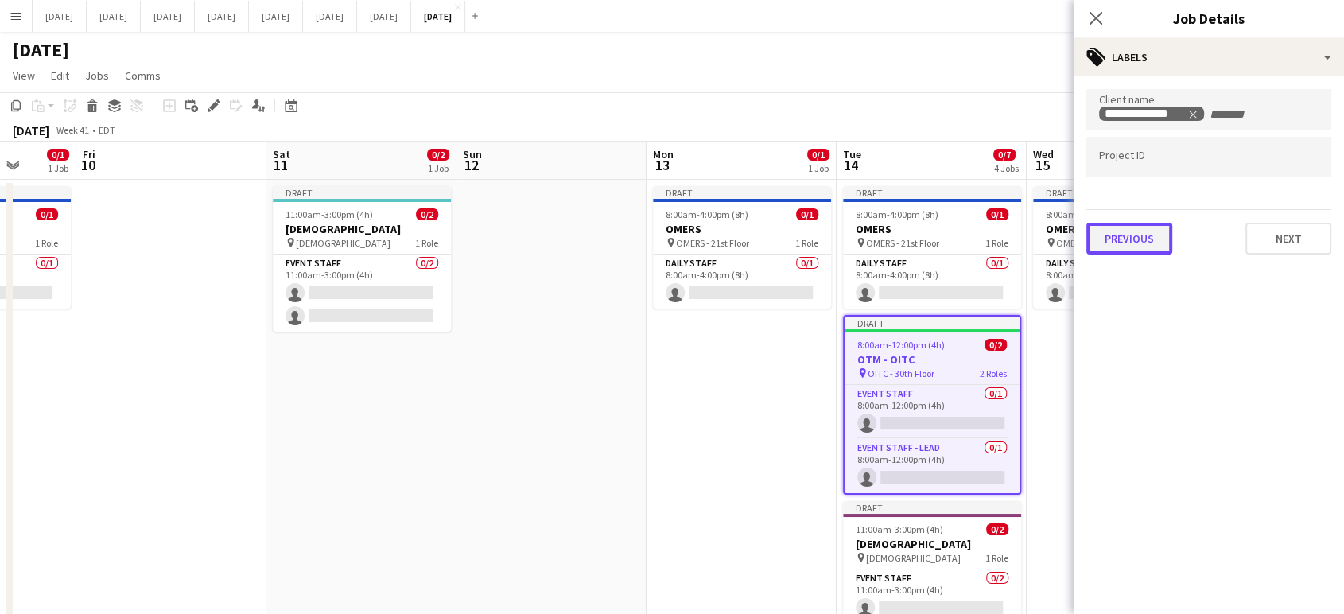
click at [1151, 236] on button "Previous" at bounding box center [1130, 239] width 86 height 32
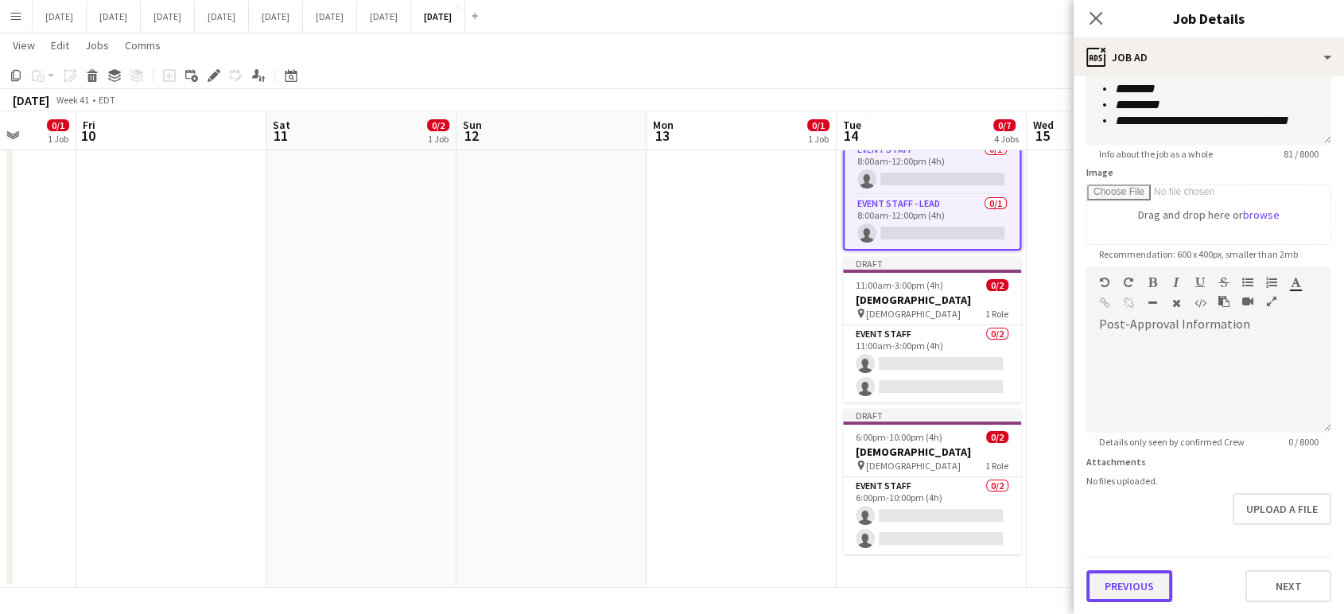
click at [1118, 590] on button "Previous" at bounding box center [1130, 586] width 86 height 32
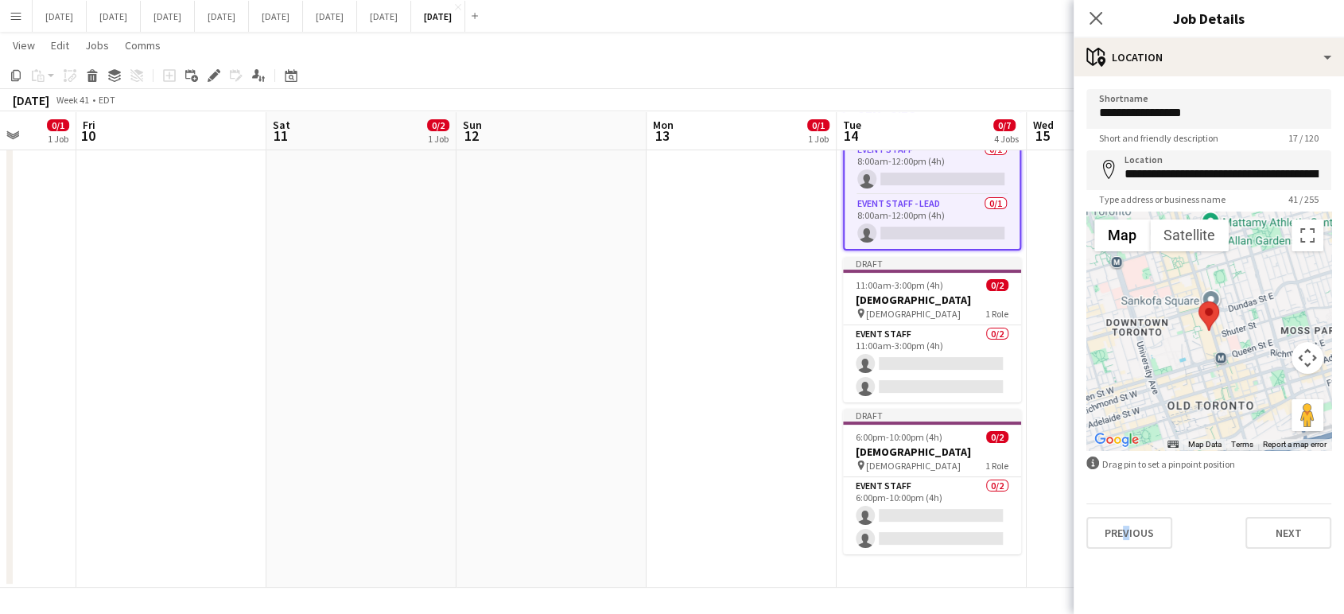
click at [1121, 593] on mat-expansion-panel "**********" at bounding box center [1209, 345] width 270 height 538
click at [1142, 547] on button "Previous" at bounding box center [1130, 533] width 86 height 32
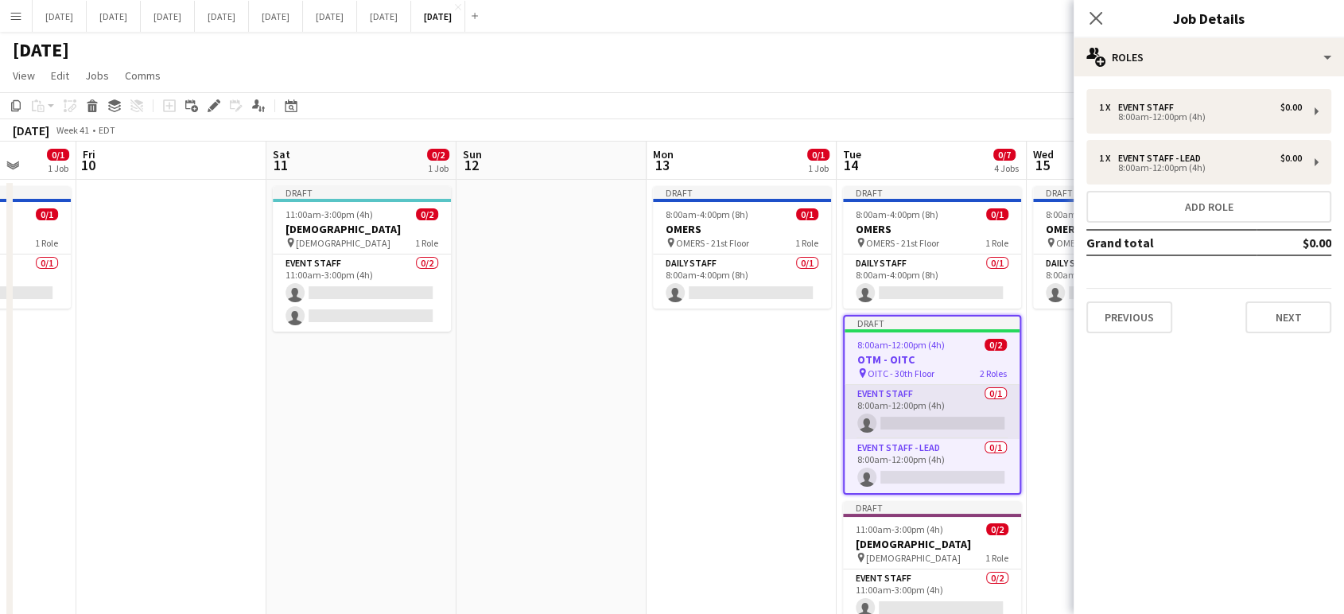
scroll to position [0, 683]
click at [949, 399] on app-card-role "Event Staff 0/1 8:00am-12:00pm (4h) single-neutral-actions" at bounding box center [933, 412] width 175 height 54
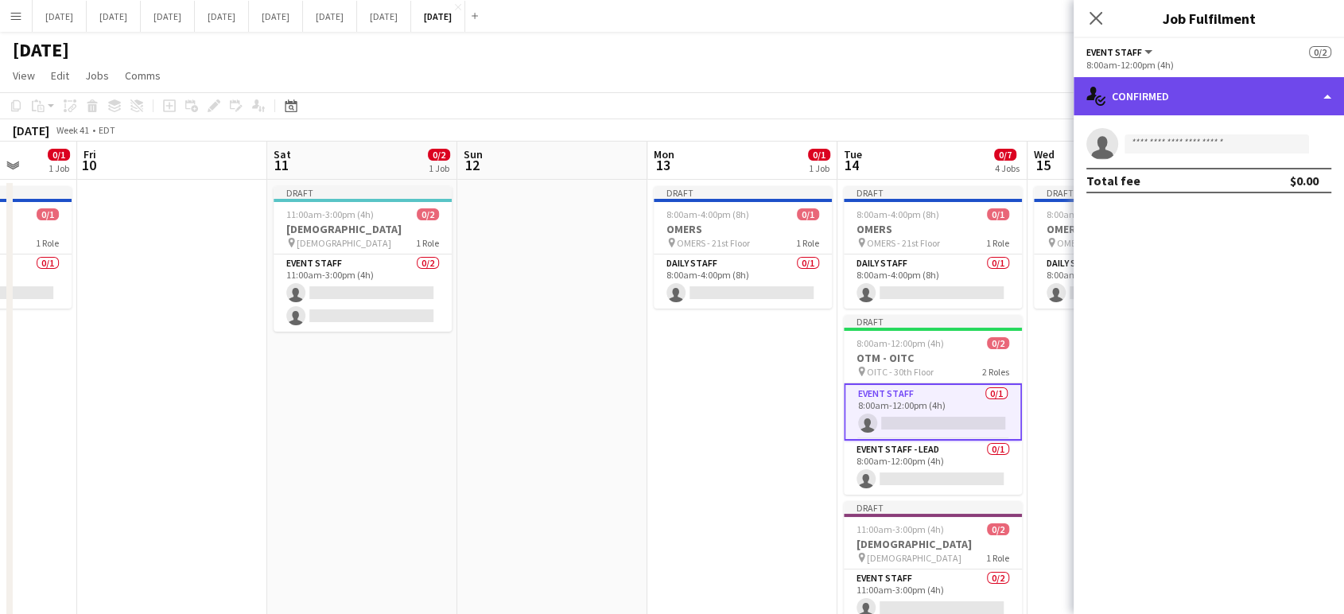
click at [1331, 91] on div "single-neutral-actions-check-2 Confirmed" at bounding box center [1209, 96] width 270 height 38
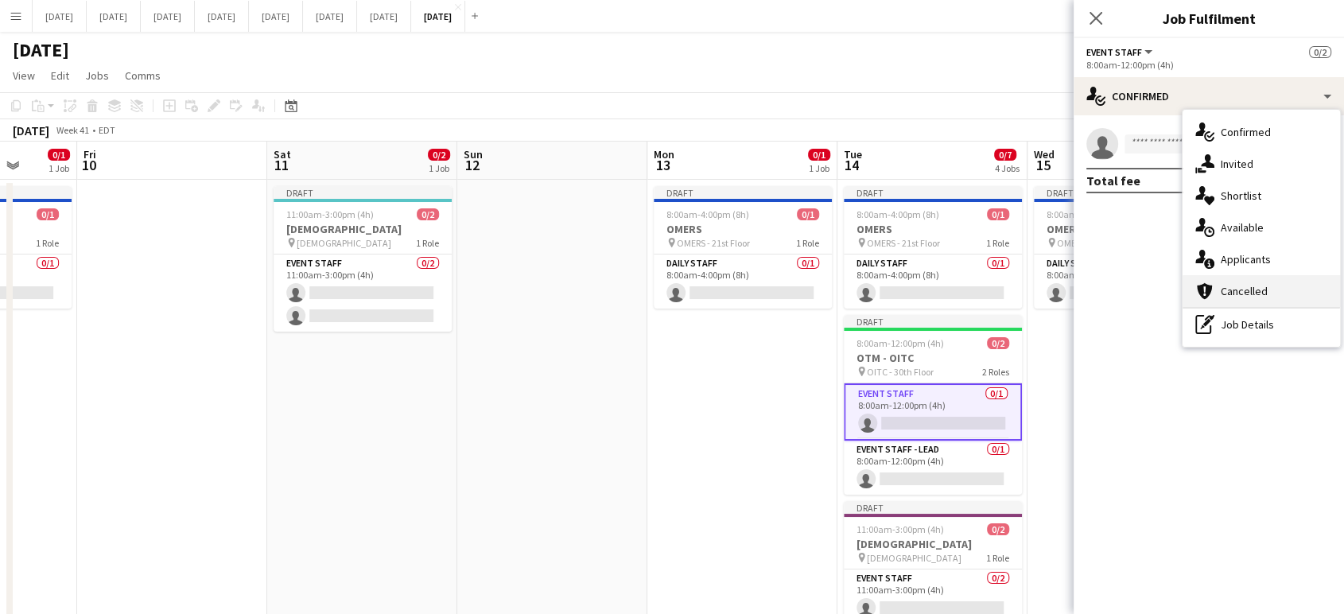
click at [1286, 289] on div "cancellation Cancelled" at bounding box center [1262, 291] width 158 height 32
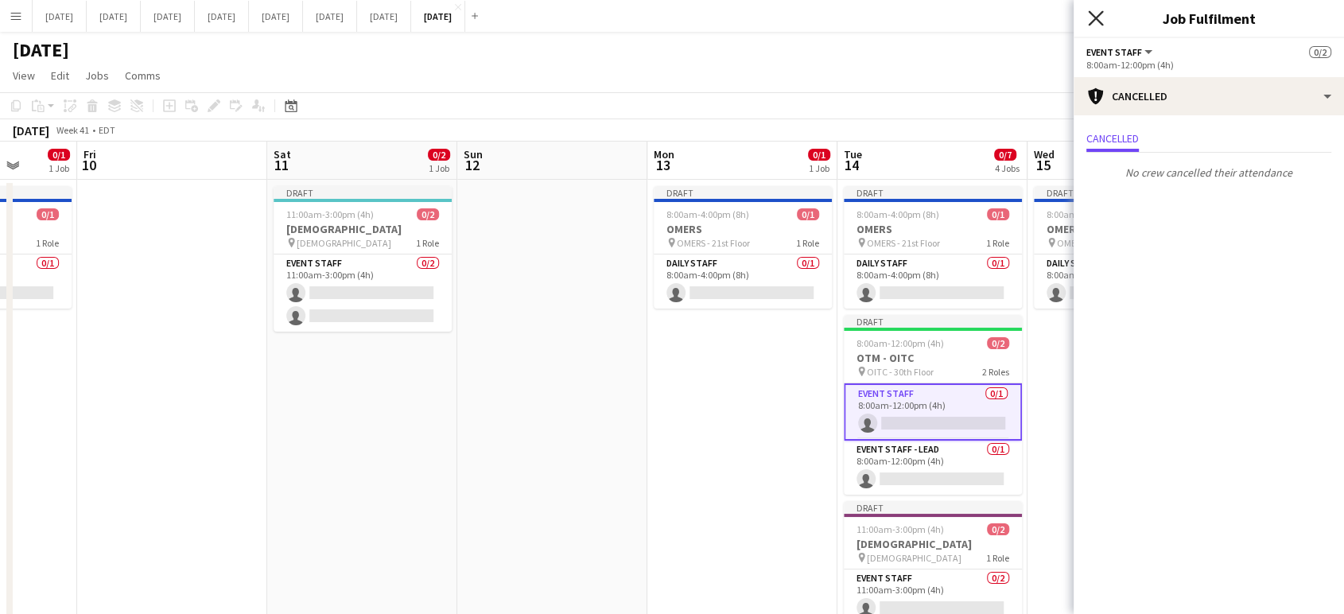
click at [1095, 24] on icon "Close pop-in" at bounding box center [1095, 17] width 15 height 15
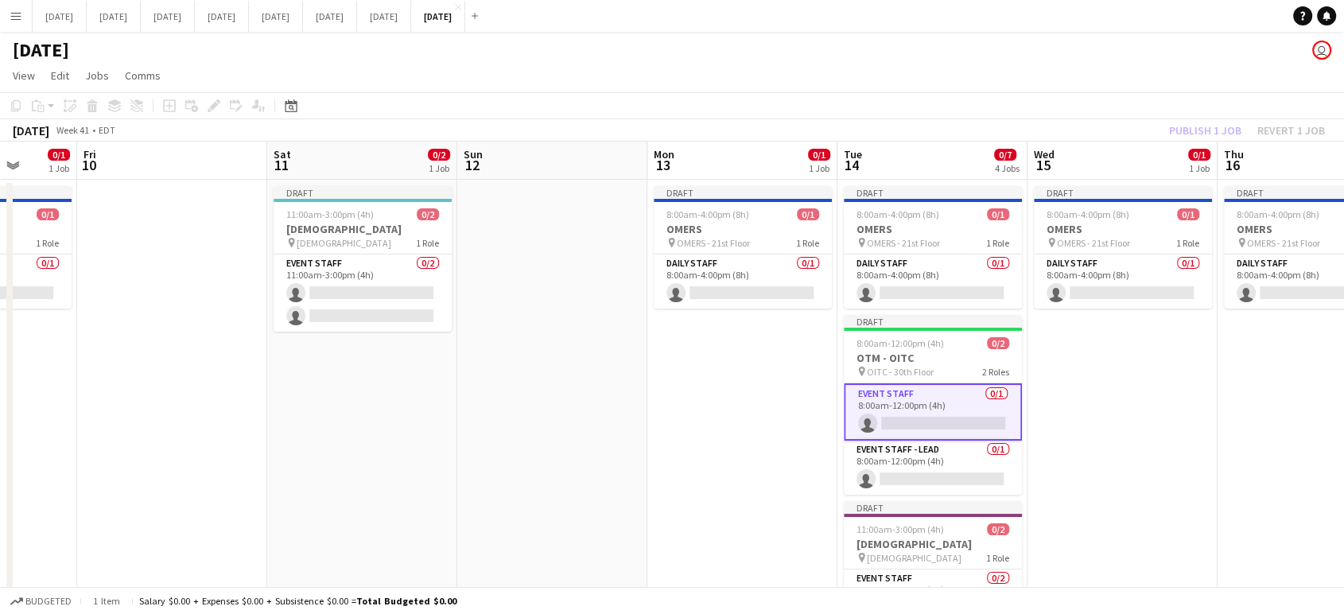
click at [1181, 436] on app-date-cell "Draft 8:00am-4:00pm (8h) 0/1 OMERS pin OMERS - 21st Floor 1 Role Daily Staff 0/…" at bounding box center [1123, 506] width 190 height 652
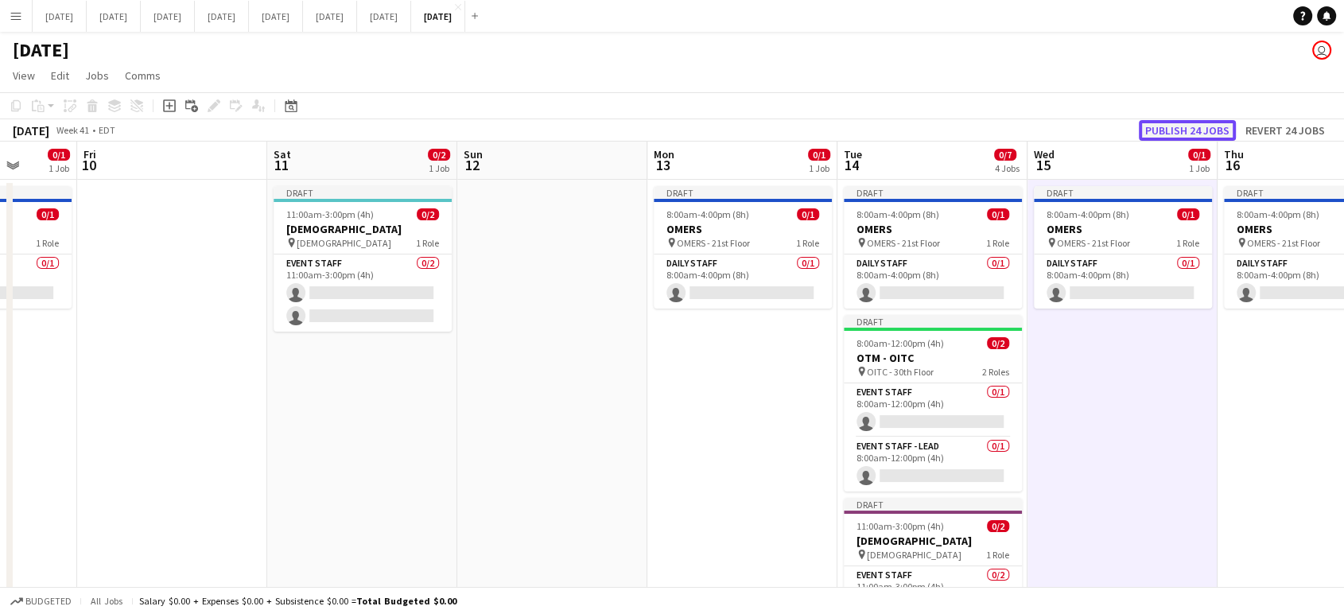
click at [1198, 132] on button "Publish 24 jobs" at bounding box center [1187, 130] width 97 height 21
